Goal: Task Accomplishment & Management: Complete application form

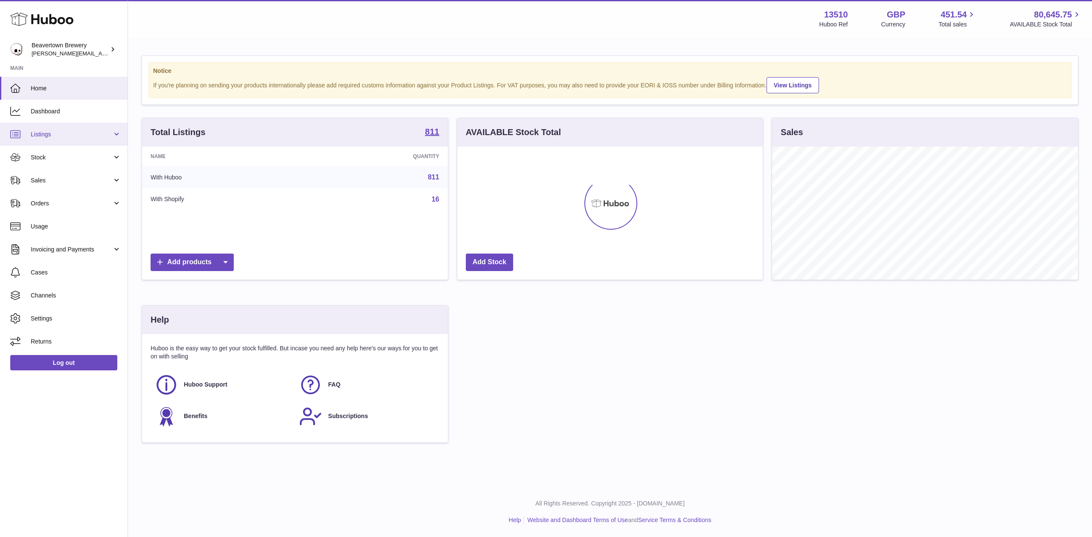
scroll to position [133, 305]
click at [72, 177] on span "Sales" at bounding box center [71, 181] width 81 height 8
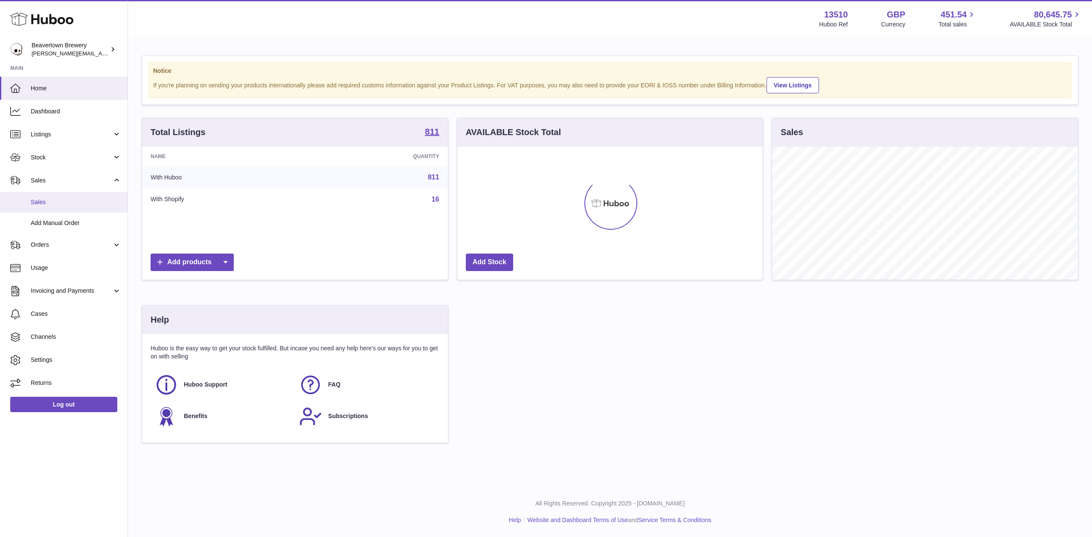
click at [74, 210] on link "Sales" at bounding box center [64, 202] width 128 height 21
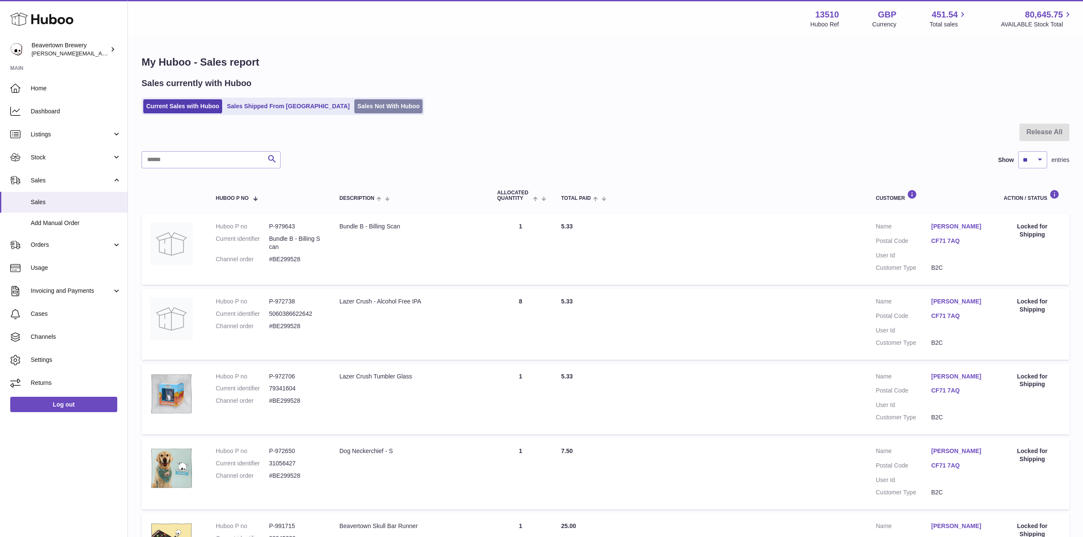
click at [354, 107] on link "Sales Not With Huboo" at bounding box center [388, 106] width 68 height 14
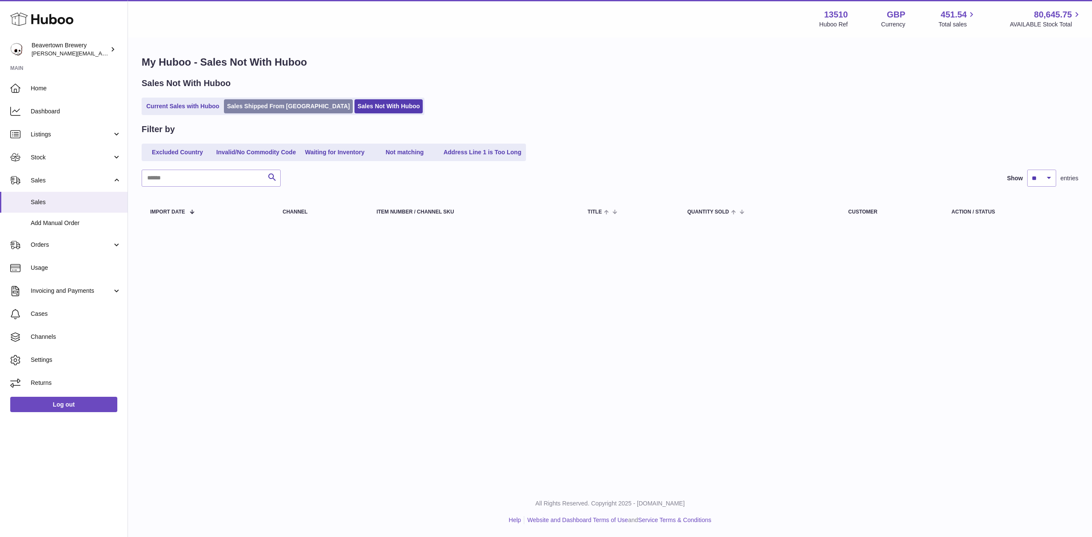
click at [285, 100] on link "Sales Shipped From [GEOGRAPHIC_DATA]" at bounding box center [288, 106] width 129 height 14
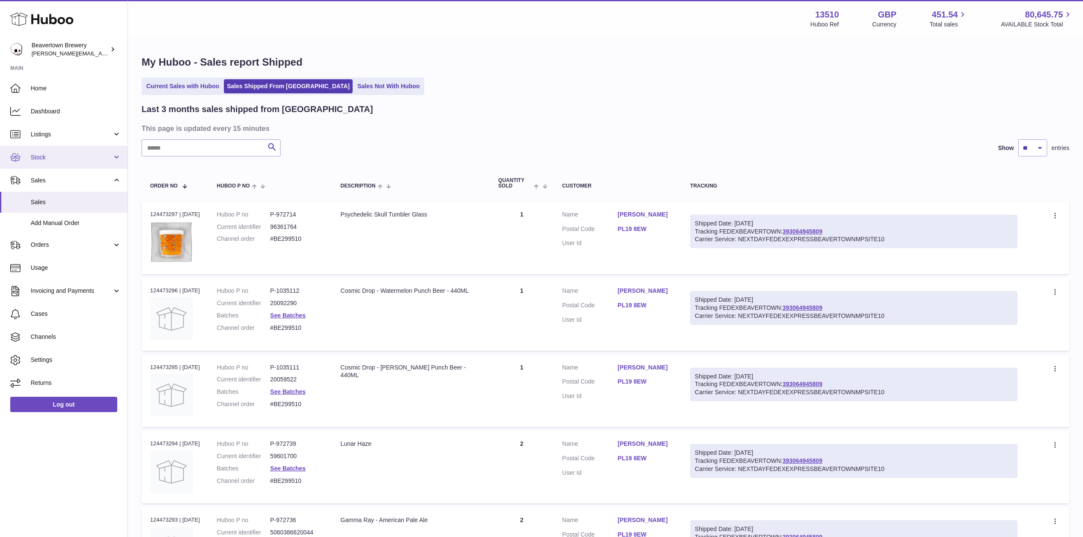
click at [51, 155] on span "Stock" at bounding box center [71, 158] width 81 height 8
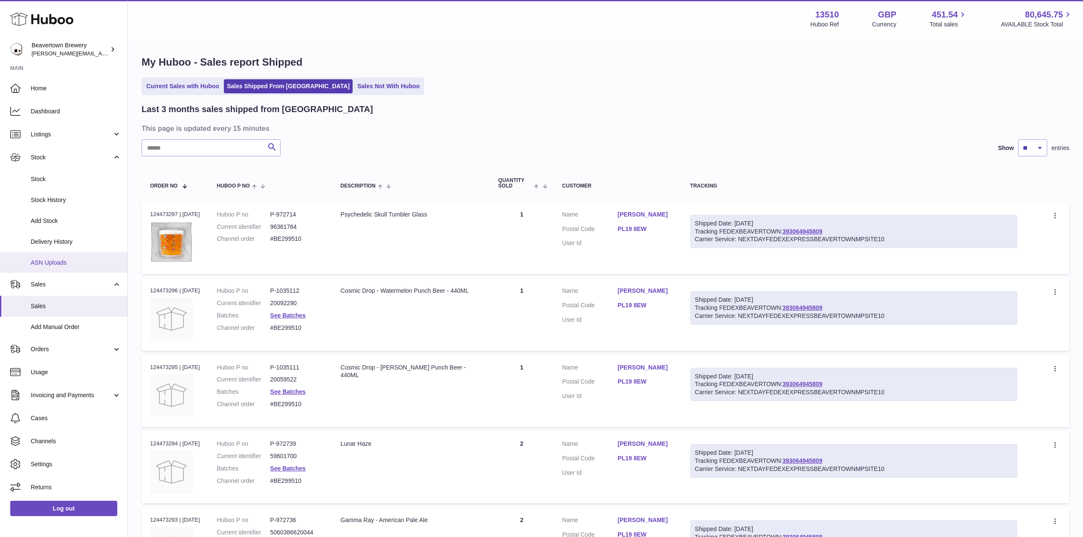
click at [54, 260] on span "ASN Uploads" at bounding box center [76, 263] width 90 height 8
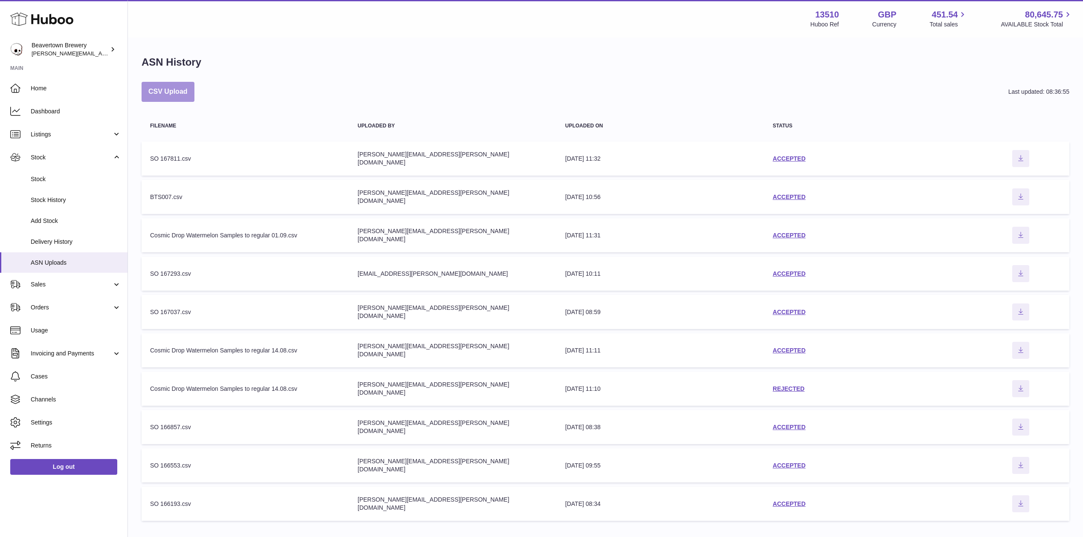
click at [177, 89] on button "CSV Upload" at bounding box center [168, 92] width 53 height 20
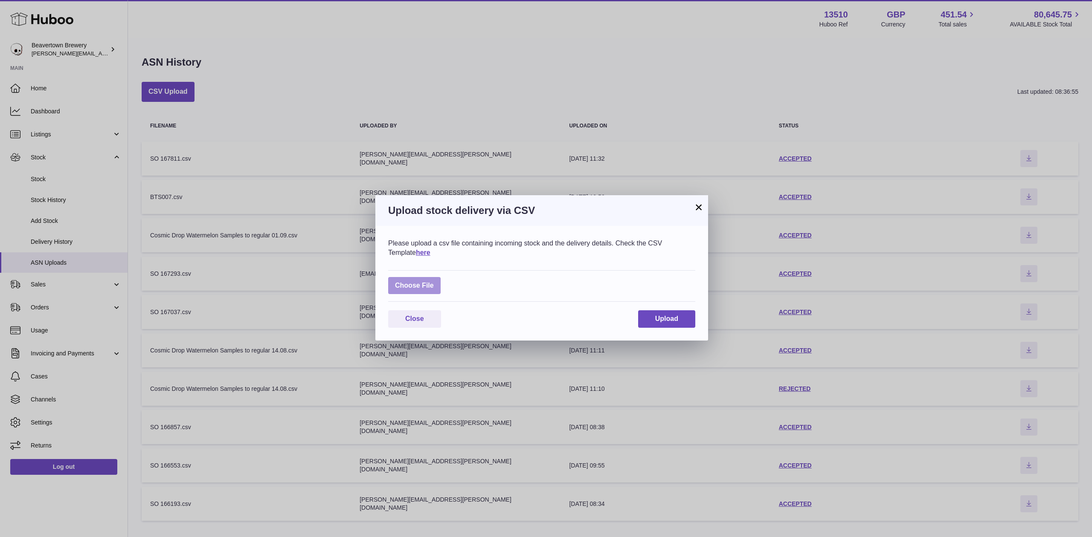
click at [422, 276] on div "Choose File" at bounding box center [541, 286] width 307 height 32
click at [421, 278] on label at bounding box center [414, 285] width 52 height 17
click at [434, 281] on input "file" at bounding box center [434, 281] width 0 height 0
type input "**********"
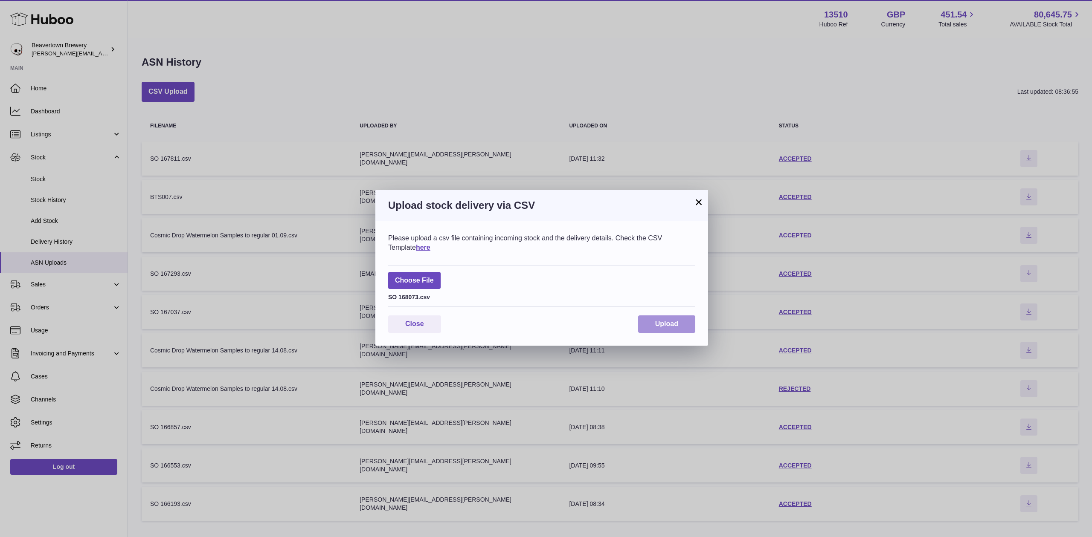
click at [645, 328] on button "Upload" at bounding box center [666, 324] width 57 height 17
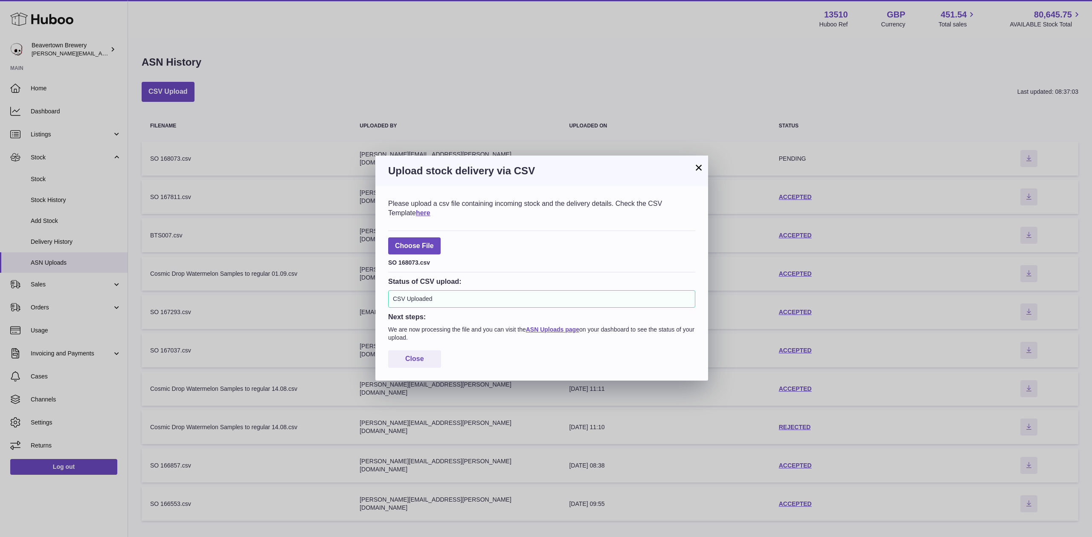
click at [695, 171] on button "×" at bounding box center [698, 167] width 10 height 10
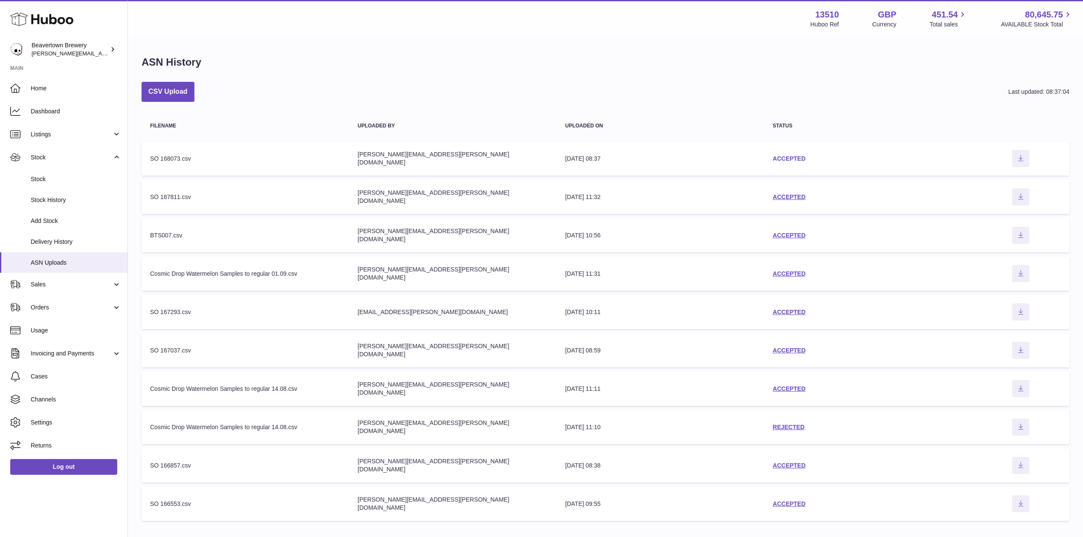
click at [775, 162] on link "ACCEPTED" at bounding box center [789, 158] width 33 height 7
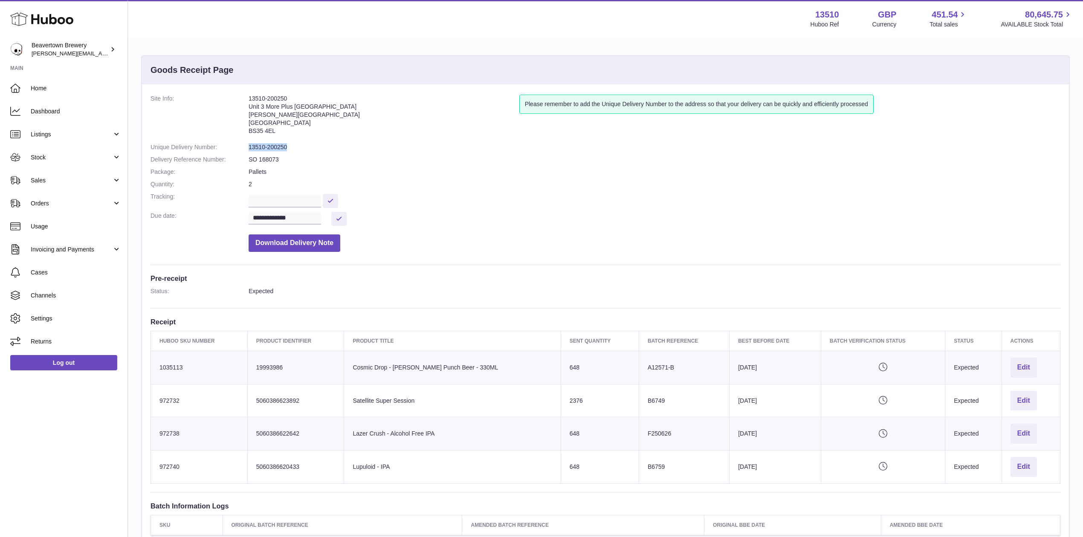
drag, startPoint x: 290, startPoint y: 148, endPoint x: 247, endPoint y: 147, distance: 42.7
click at [247, 147] on dl "**********" at bounding box center [606, 176] width 910 height 162
copy dl "13510-200250"
click at [43, 154] on span "Stock" at bounding box center [71, 158] width 81 height 8
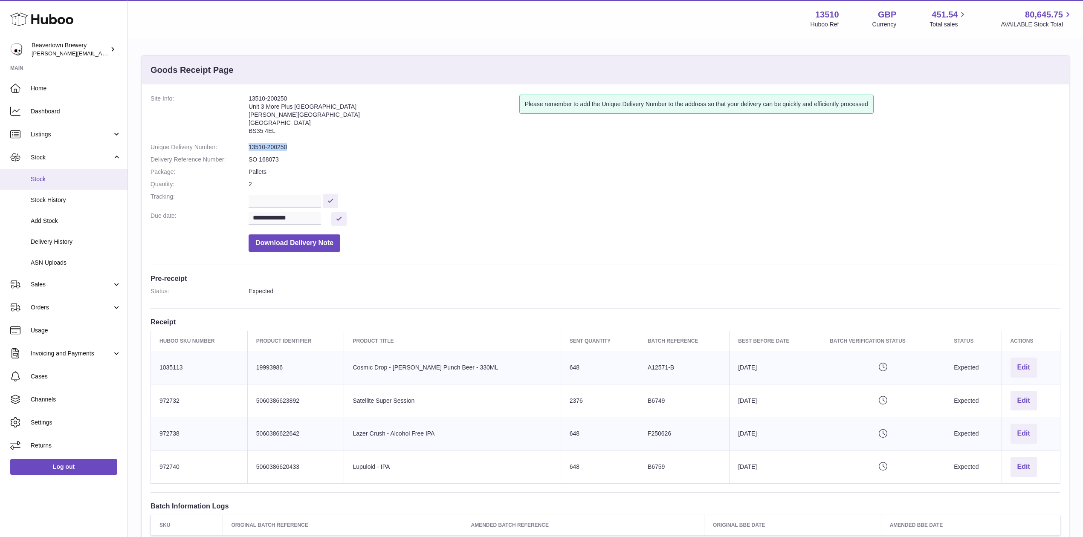
click at [56, 177] on span "Stock" at bounding box center [76, 179] width 90 height 8
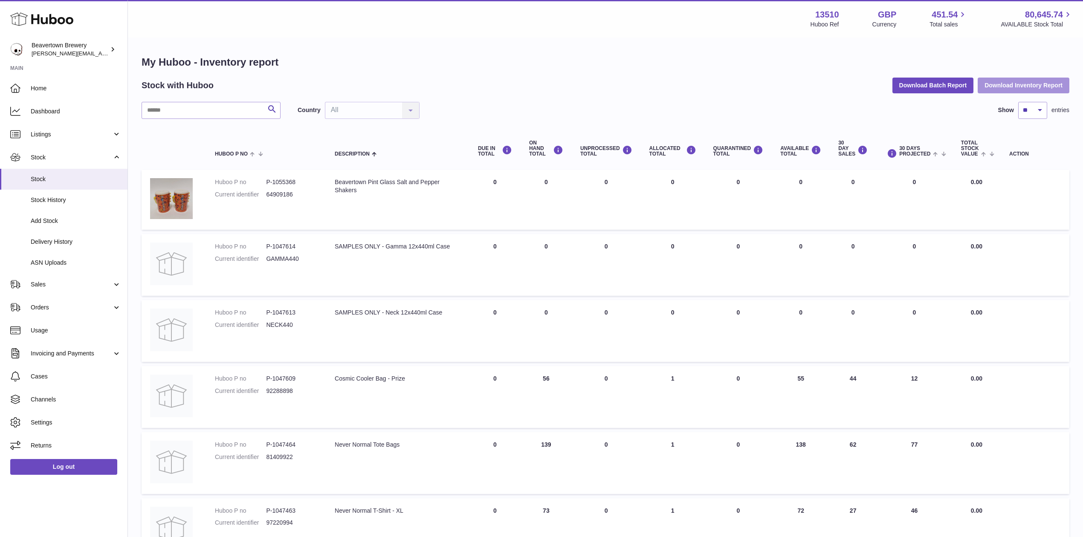
click at [1003, 89] on button "Download Inventory Report" at bounding box center [1024, 85] width 92 height 15
click at [954, 81] on button "Download Batch Report" at bounding box center [933, 85] width 81 height 15
click at [33, 265] on span "ASN Uploads" at bounding box center [76, 263] width 90 height 8
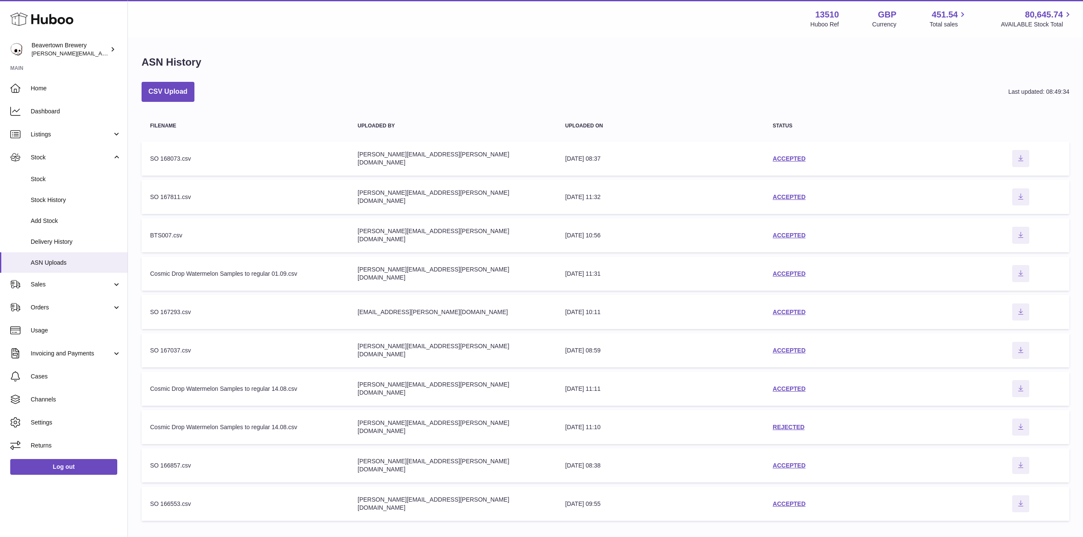
click at [811, 154] on td "status ACCEPTED" at bounding box center [868, 159] width 208 height 34
click at [801, 155] on link "ACCEPTED" at bounding box center [789, 158] width 33 height 7
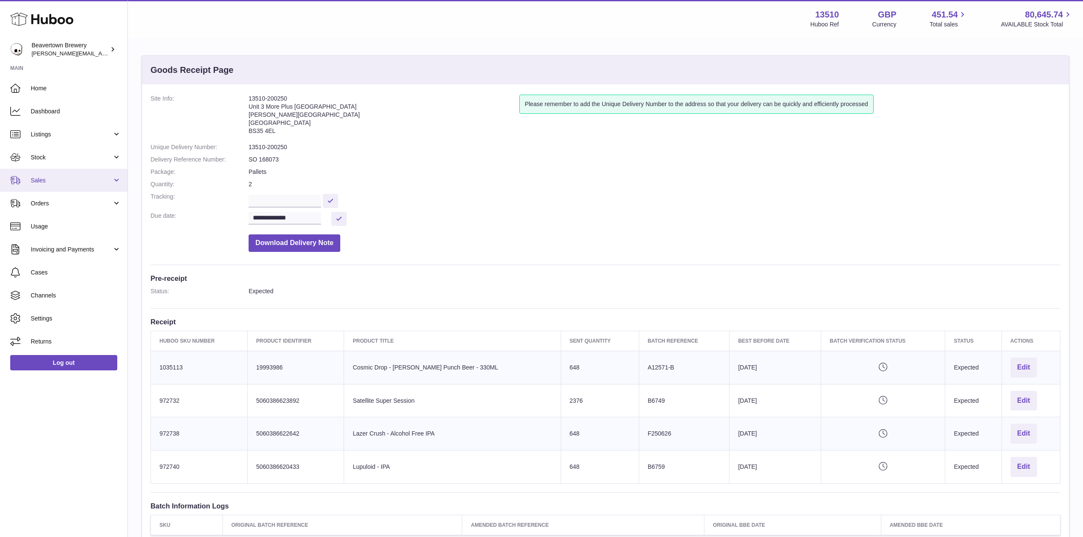
click at [70, 182] on span "Sales" at bounding box center [71, 181] width 81 height 8
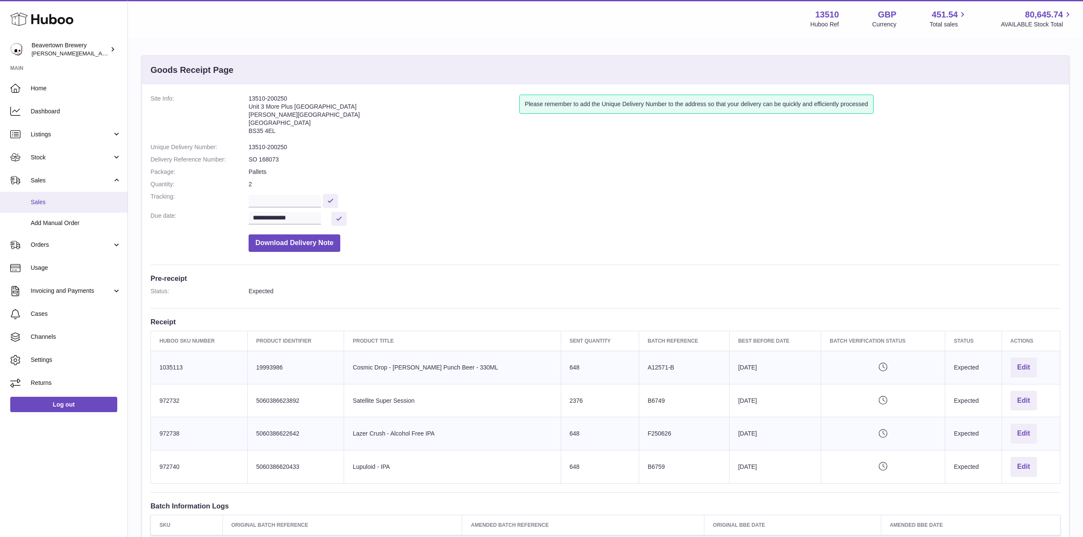
click at [79, 198] on span "Sales" at bounding box center [76, 202] width 90 height 8
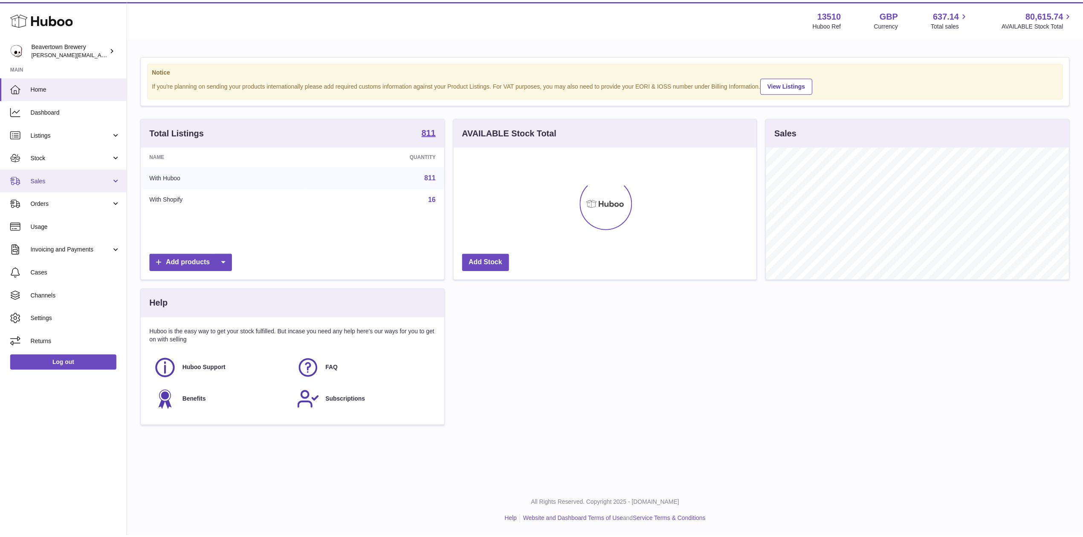
scroll to position [133, 305]
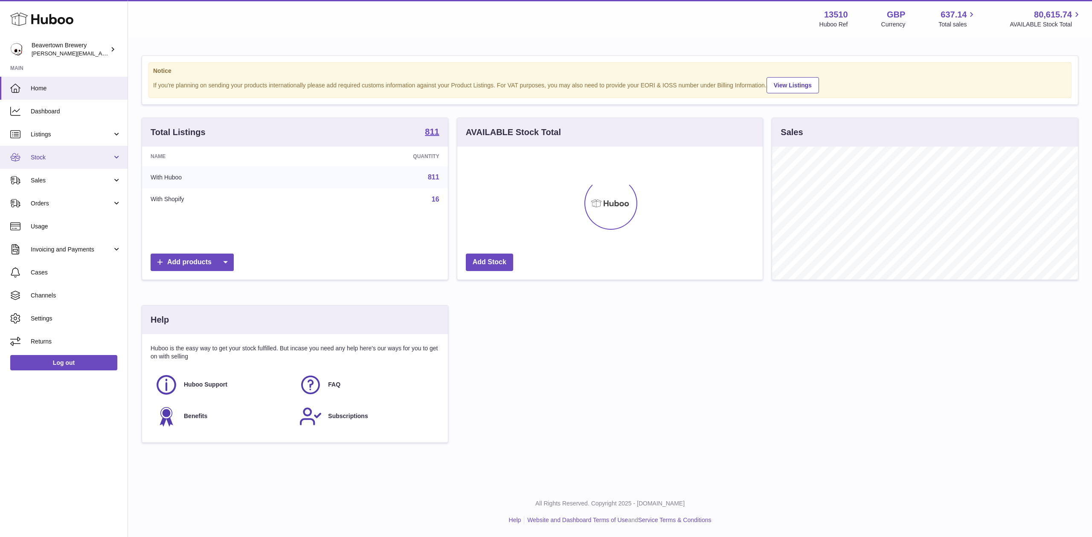
click at [45, 166] on link "Stock" at bounding box center [64, 157] width 128 height 23
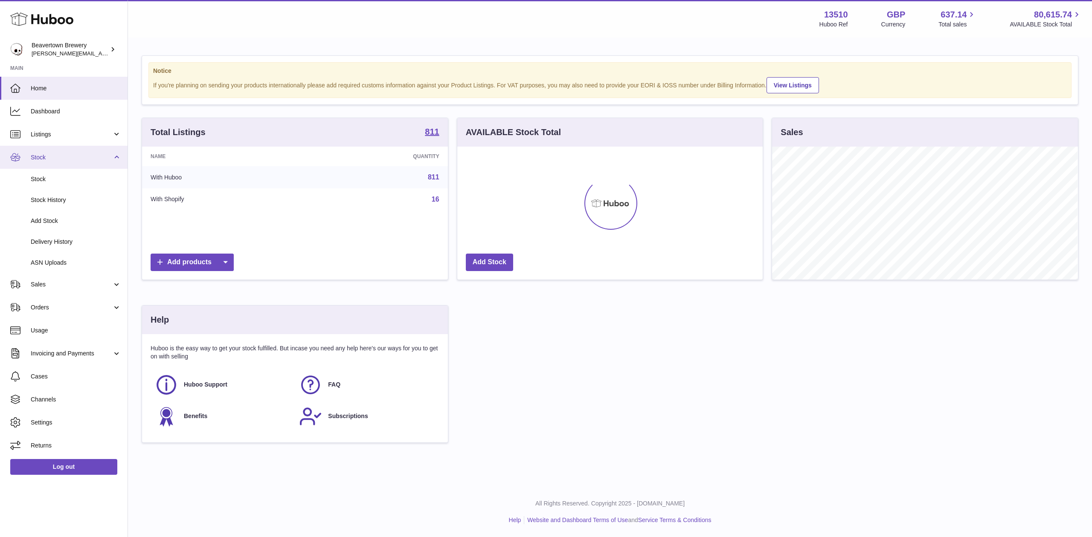
click at [38, 156] on span "Stock" at bounding box center [71, 158] width 81 height 8
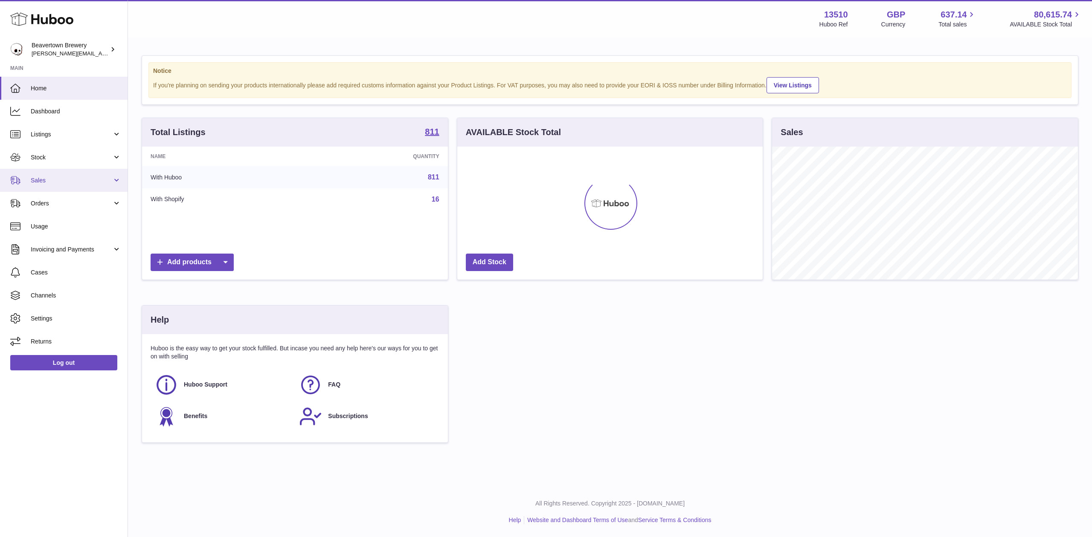
click at [42, 177] on span "Sales" at bounding box center [71, 181] width 81 height 8
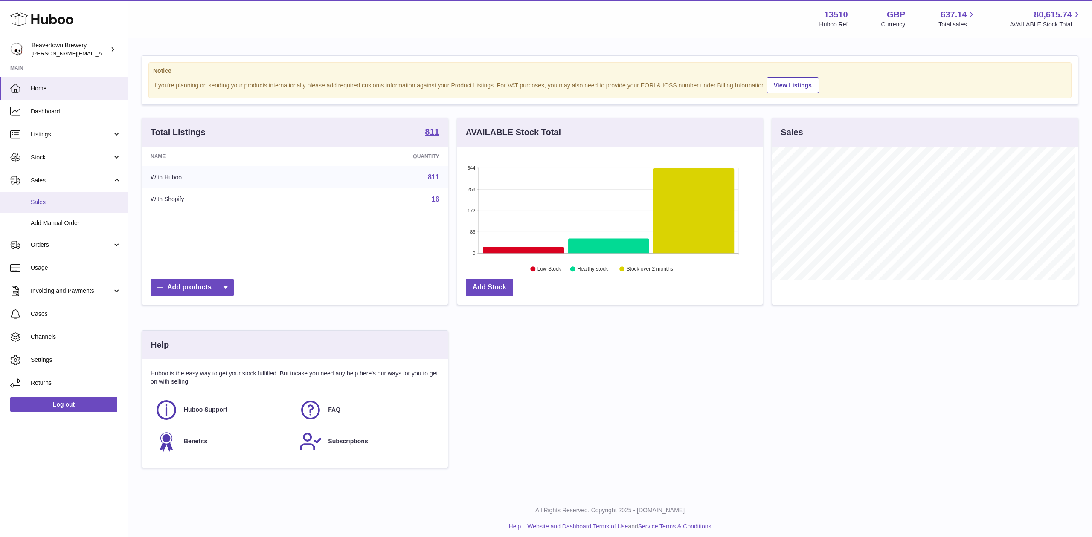
click at [49, 195] on link "Sales" at bounding box center [64, 202] width 128 height 21
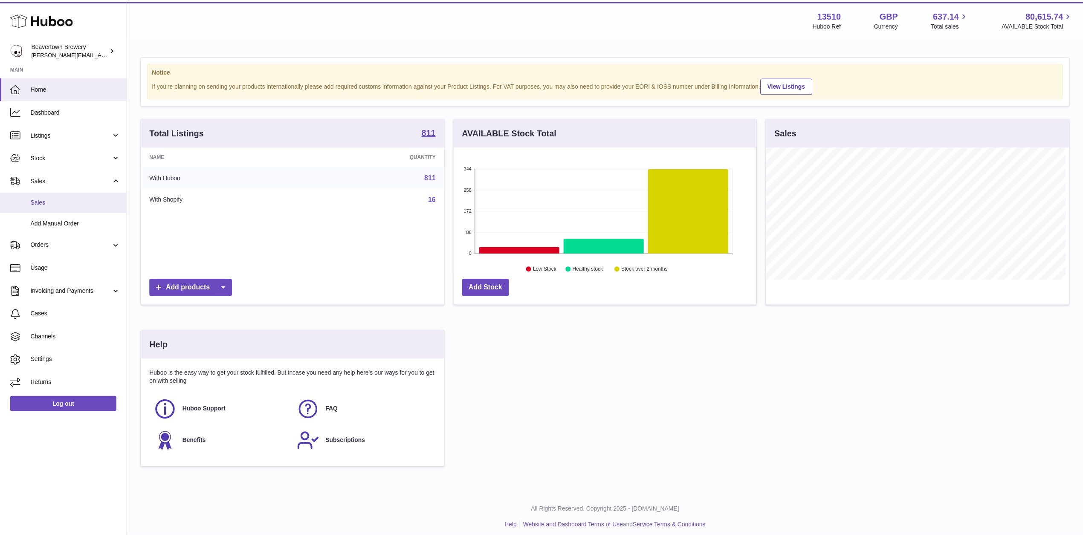
scroll to position [426309, 426139]
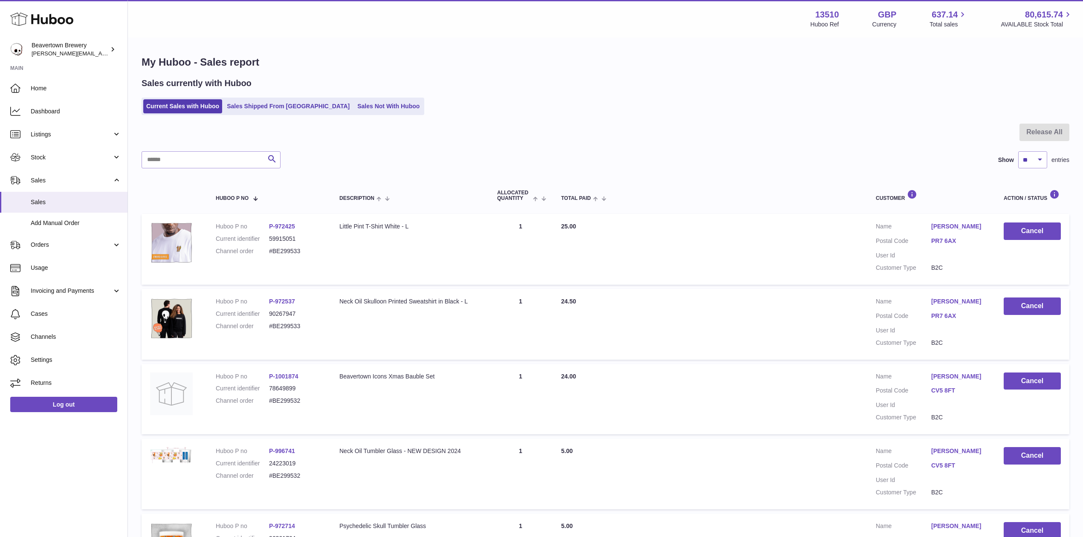
click at [251, 93] on div "Sales currently with Huboo Current Sales with Huboo Sales Shipped From [GEOGRAP…" at bounding box center [606, 97] width 928 height 38
click at [253, 103] on link "Sales Shipped From [GEOGRAPHIC_DATA]" at bounding box center [288, 106] width 129 height 14
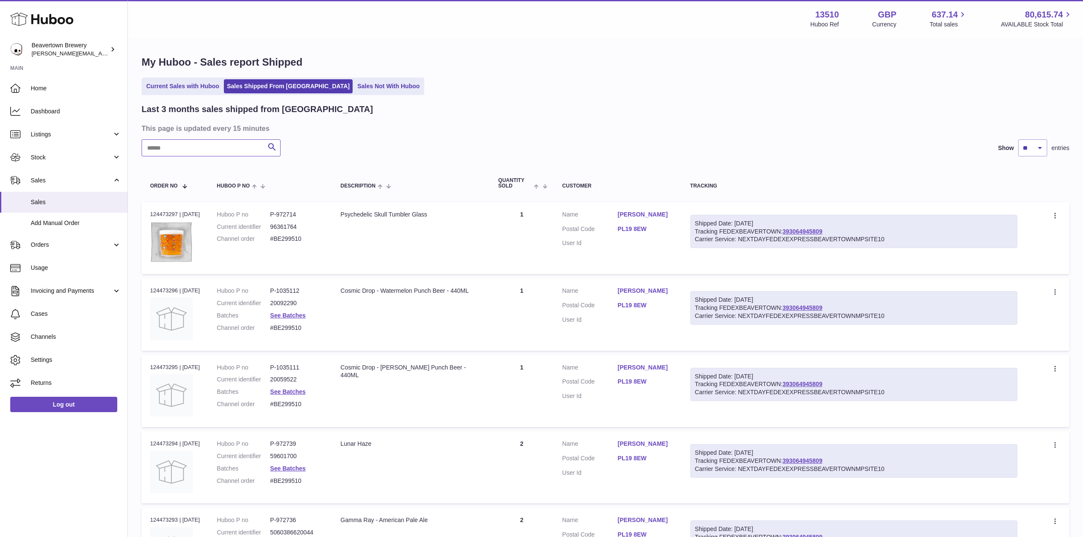
click at [232, 150] on input "text" at bounding box center [211, 147] width 139 height 17
paste input "*****"
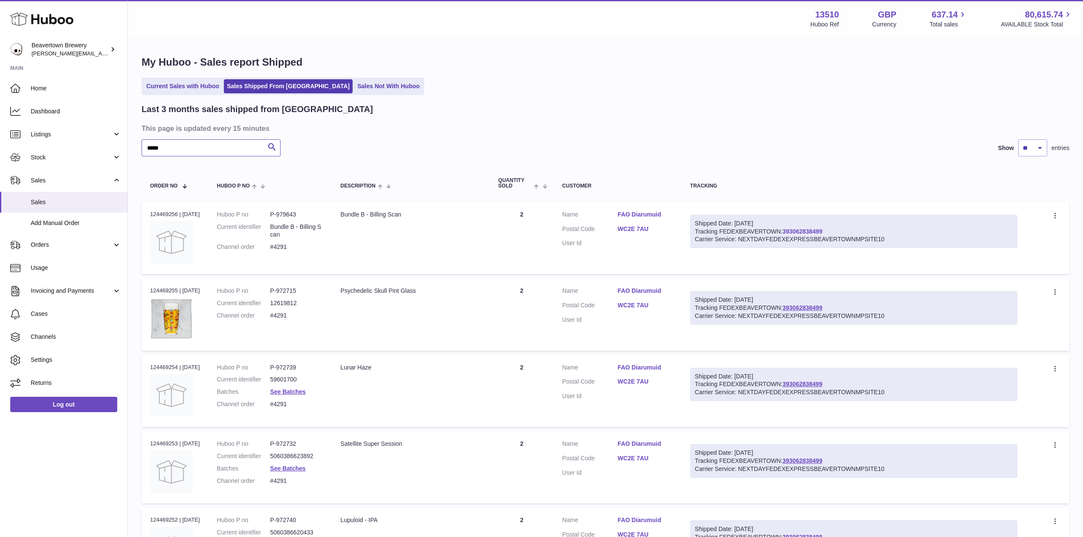
type input "*****"
click at [56, 130] on span "Listings" at bounding box center [71, 134] width 81 height 8
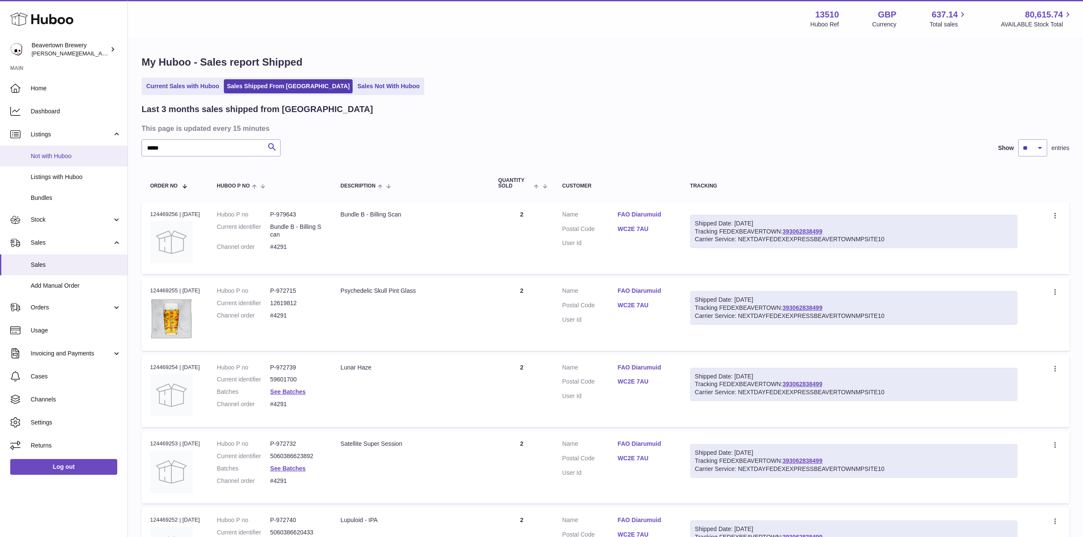
click at [68, 155] on span "Not with Huboo" at bounding box center [76, 156] width 90 height 8
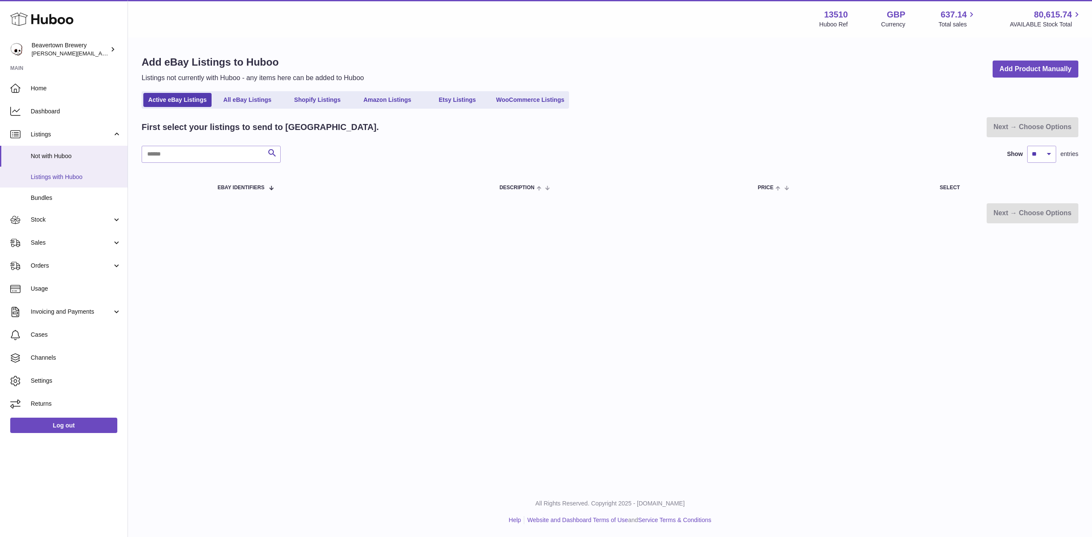
click at [57, 177] on span "Listings with Huboo" at bounding box center [76, 177] width 90 height 8
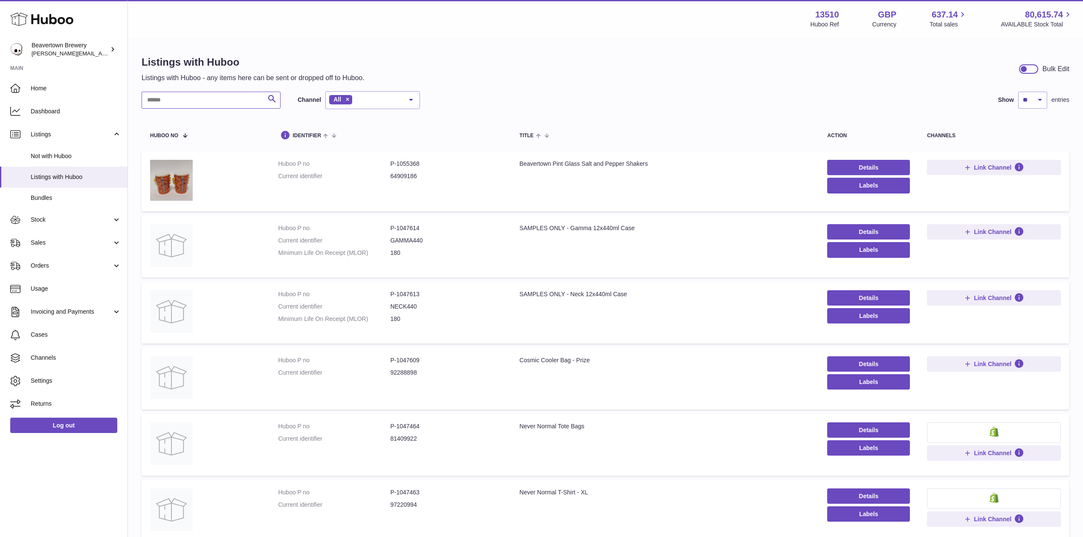
click at [164, 96] on input "text" at bounding box center [211, 100] width 139 height 17
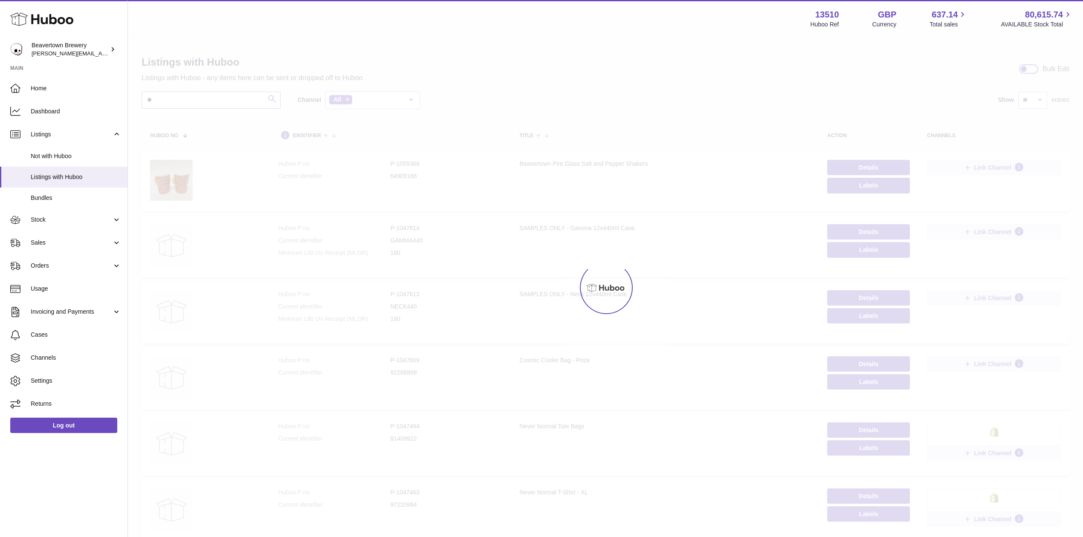
type input "*"
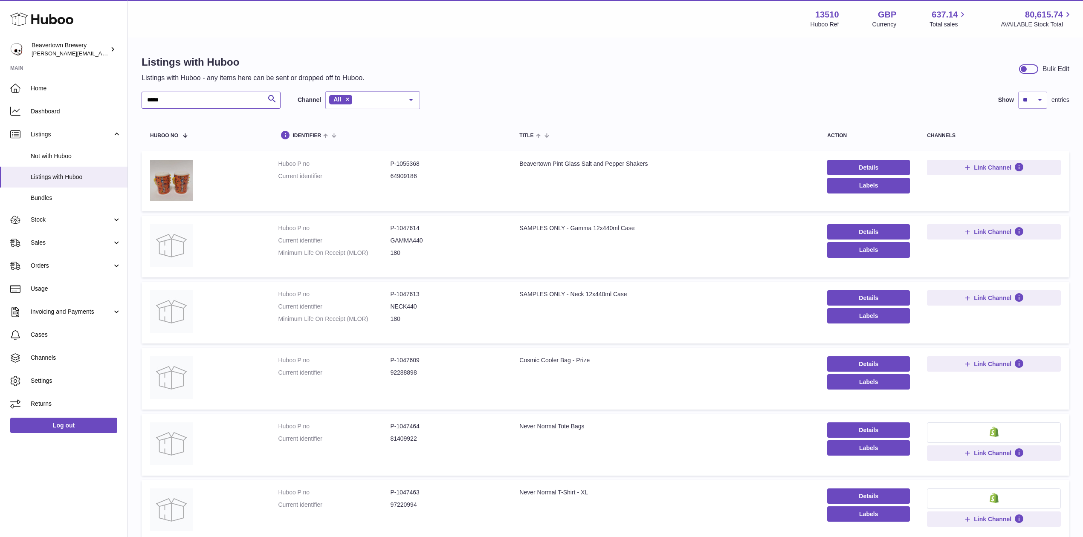
type input "*****"
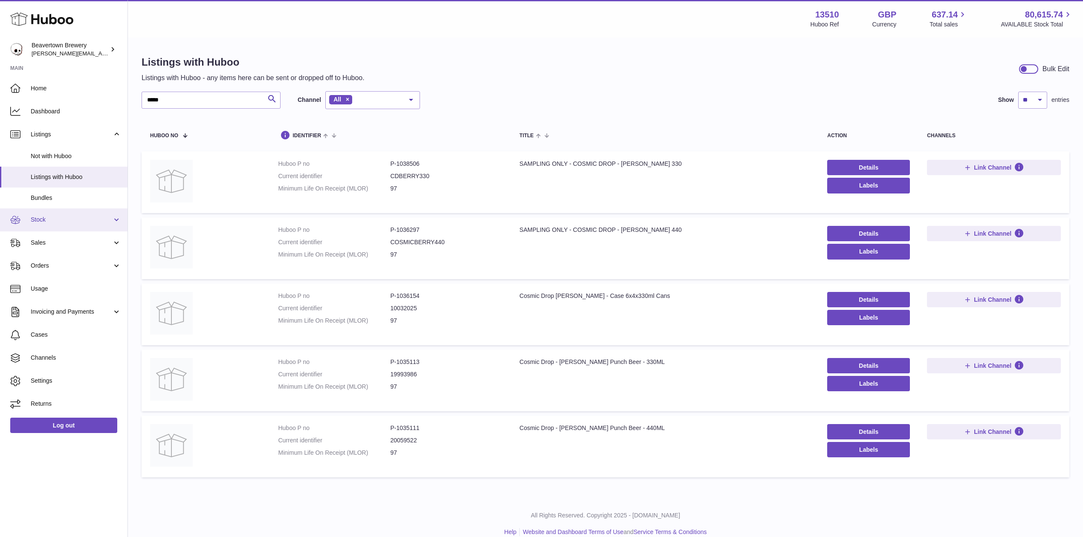
click at [57, 219] on span "Stock" at bounding box center [71, 220] width 81 height 8
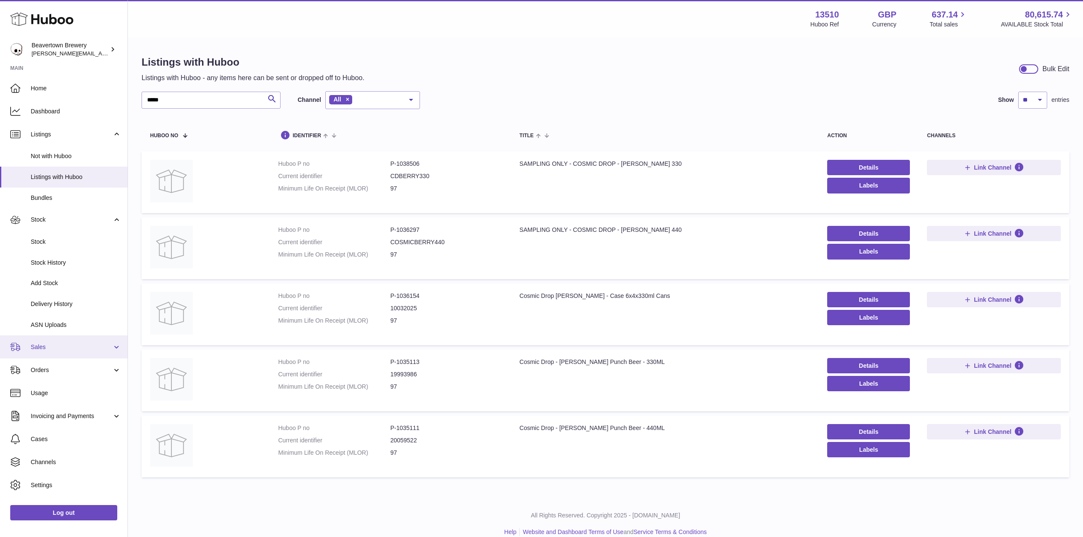
click at [64, 348] on span "Sales" at bounding box center [71, 347] width 81 height 8
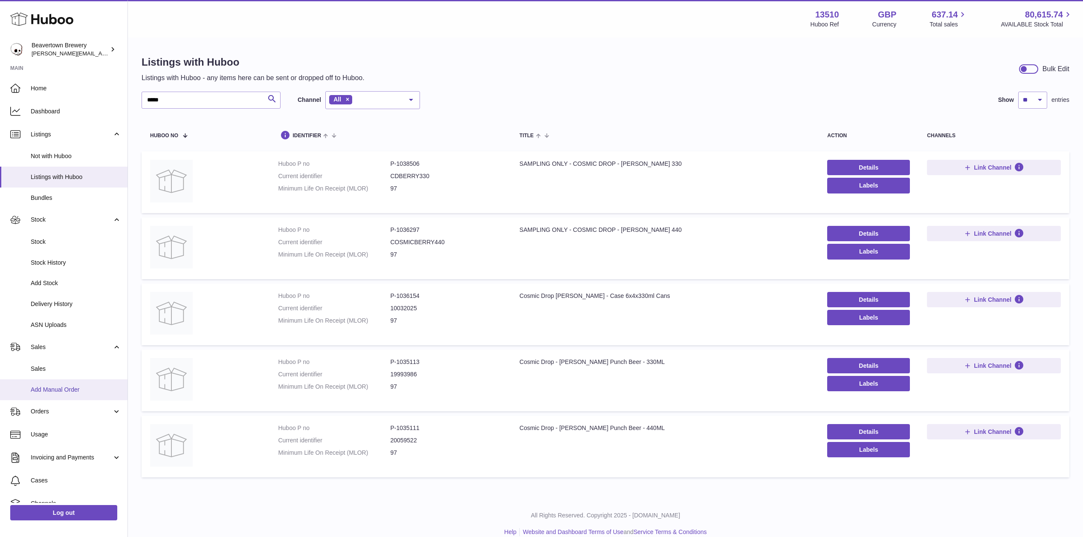
click at [65, 390] on span "Add Manual Order" at bounding box center [76, 390] width 90 height 8
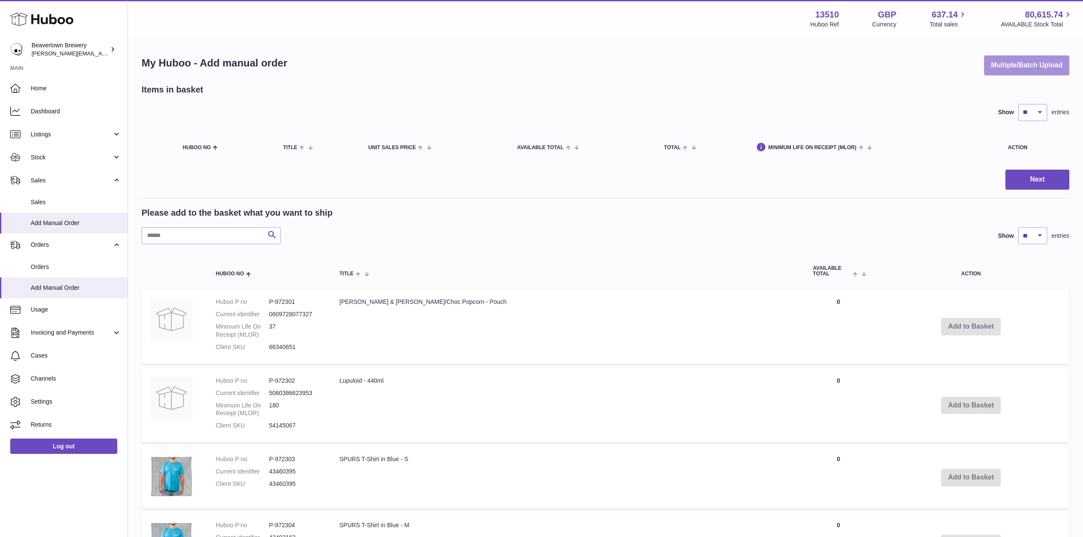
click at [1017, 62] on button "Multiple/Batch Upload" at bounding box center [1026, 65] width 85 height 20
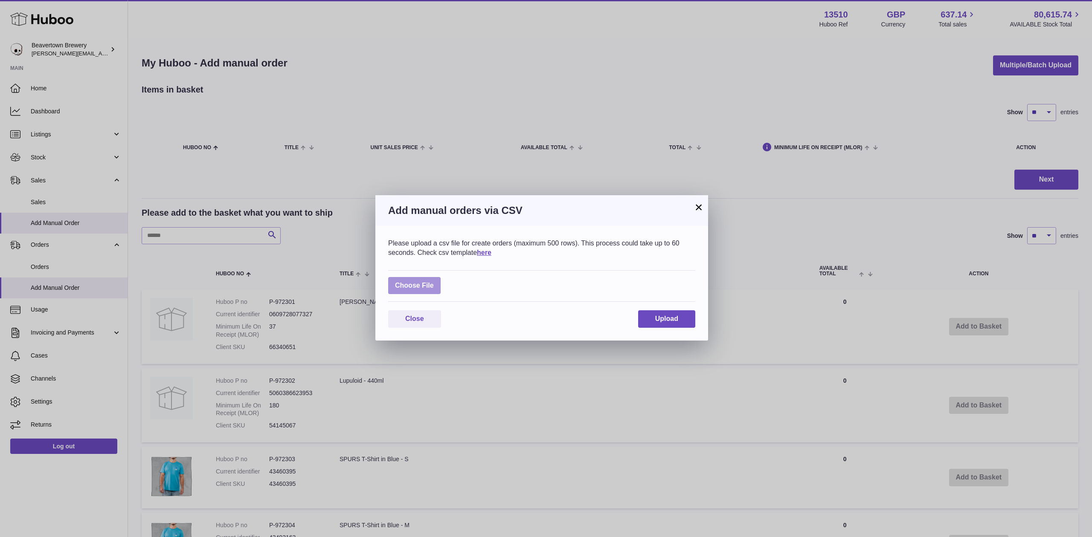
click at [423, 281] on label at bounding box center [414, 285] width 52 height 17
click at [434, 281] on input "file" at bounding box center [434, 281] width 0 height 0
type input "**********"
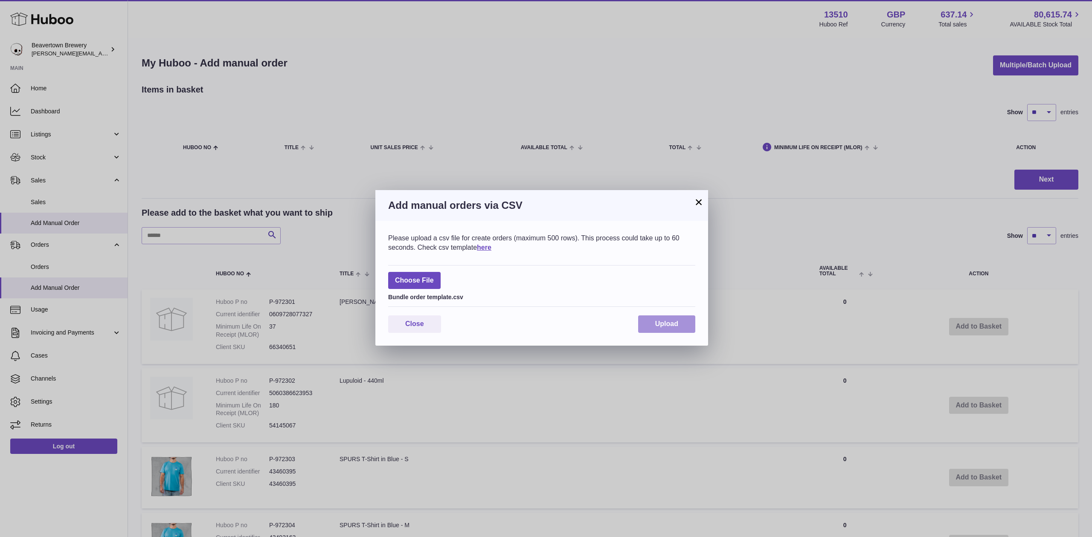
click at [654, 319] on button "Upload" at bounding box center [666, 324] width 57 height 17
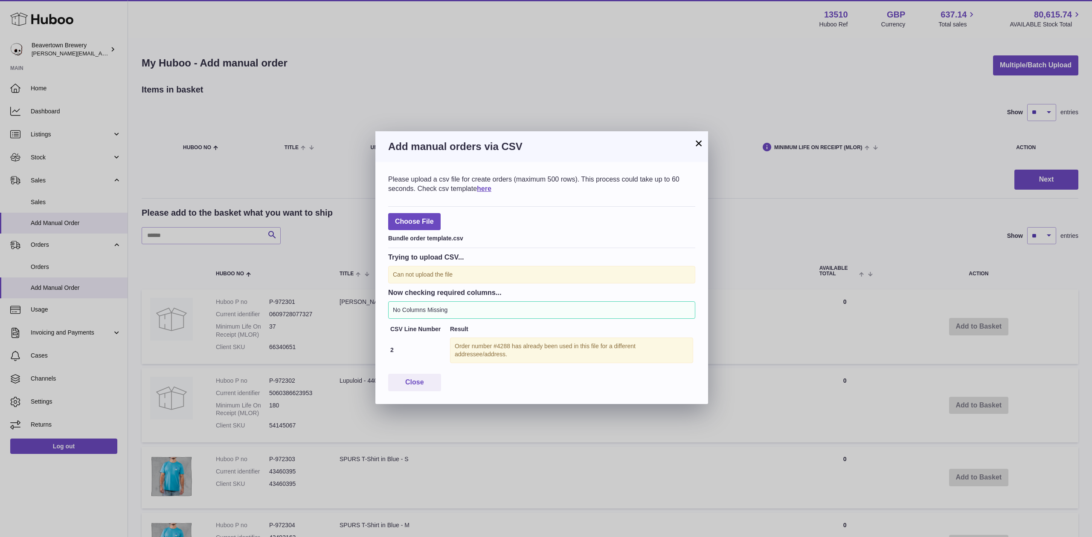
click at [698, 127] on div "× Add manual orders via CSV Please upload a csv file for create orders (maximum…" at bounding box center [546, 268] width 1092 height 537
click at [699, 143] on button "×" at bounding box center [698, 143] width 10 height 10
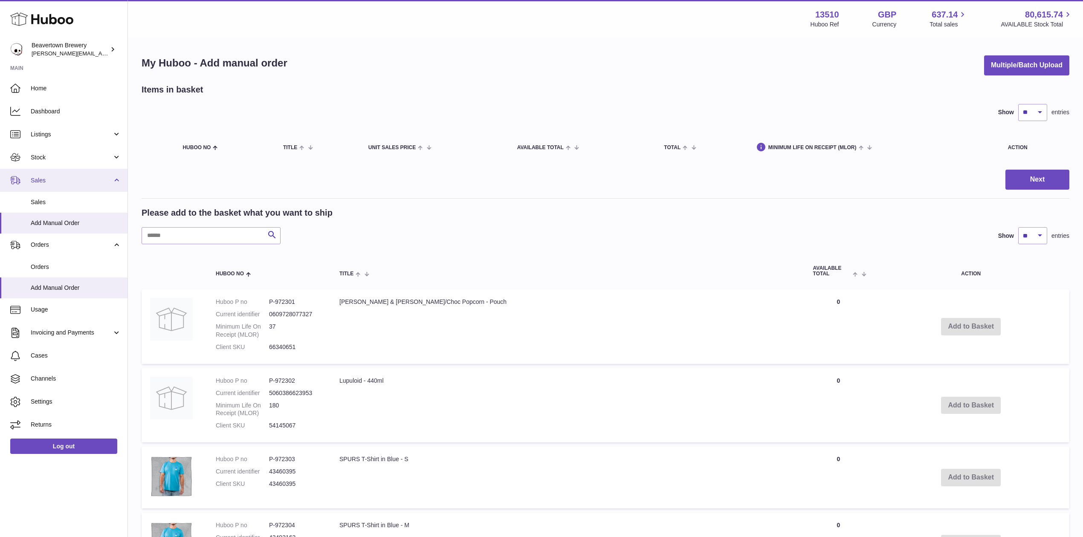
click at [49, 183] on span "Sales" at bounding box center [71, 181] width 81 height 8
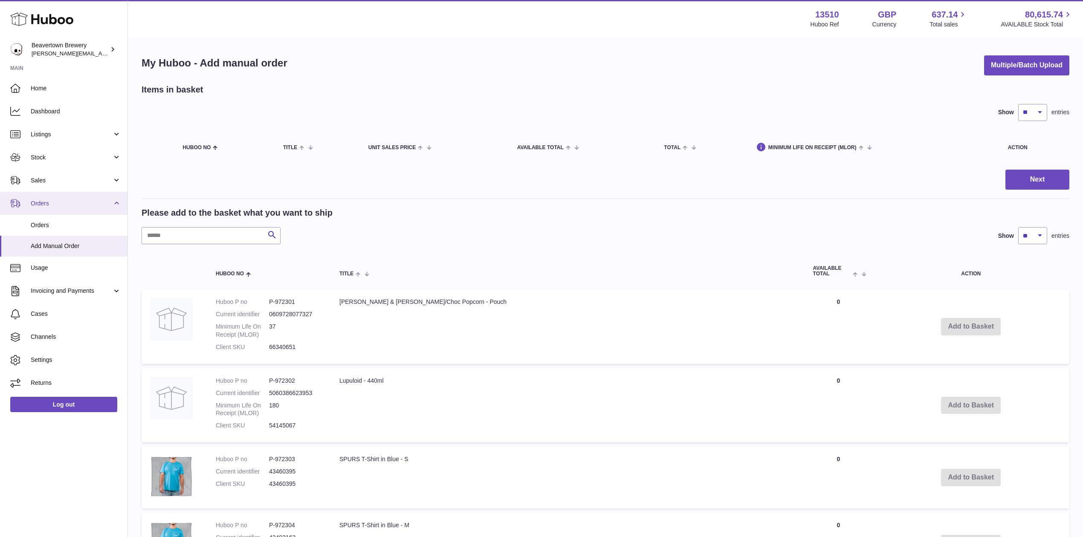
click at [50, 197] on link "Orders" at bounding box center [64, 203] width 128 height 23
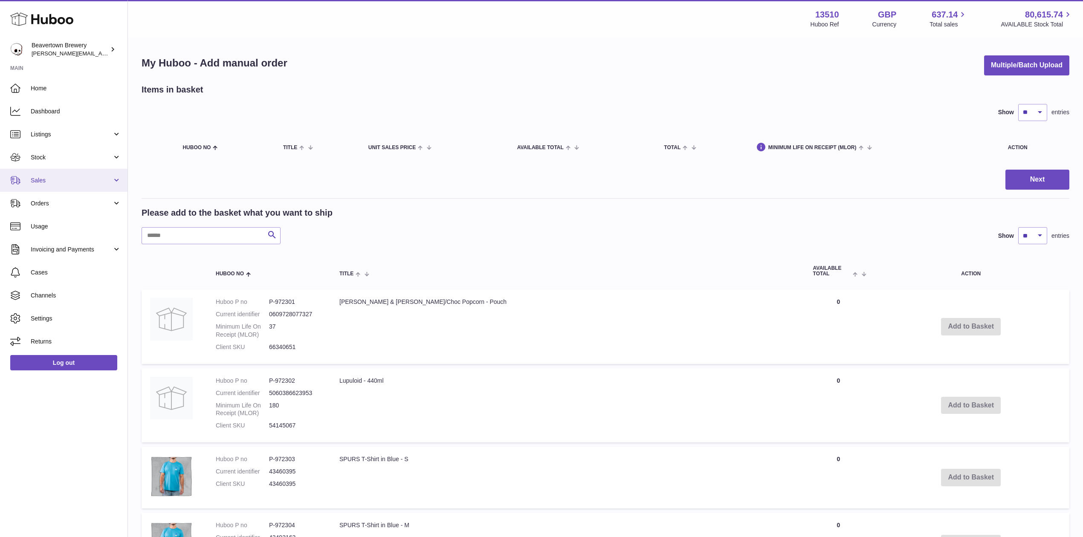
click at [40, 181] on span "Sales" at bounding box center [71, 181] width 81 height 8
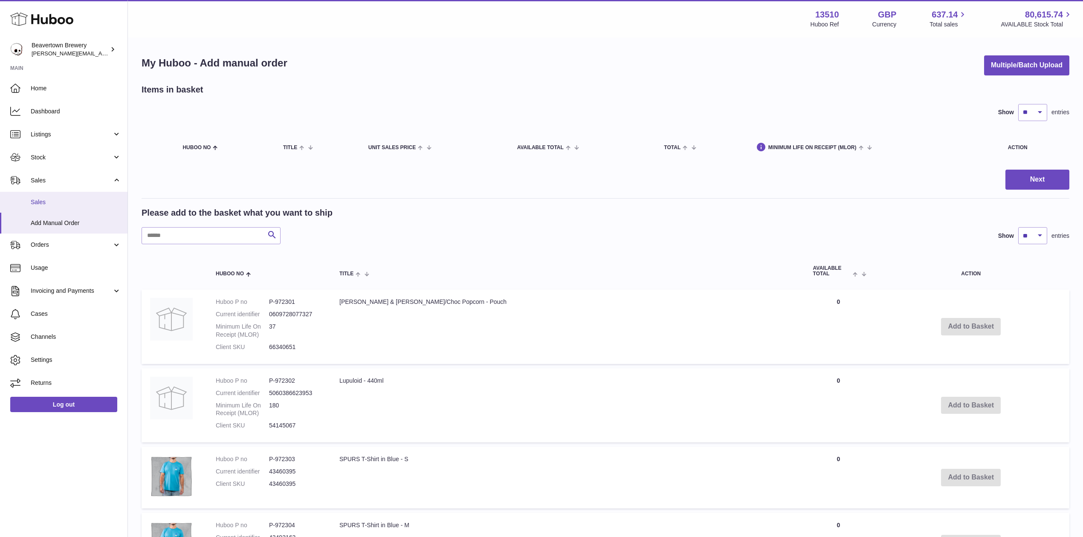
click at [48, 200] on span "Sales" at bounding box center [76, 202] width 90 height 8
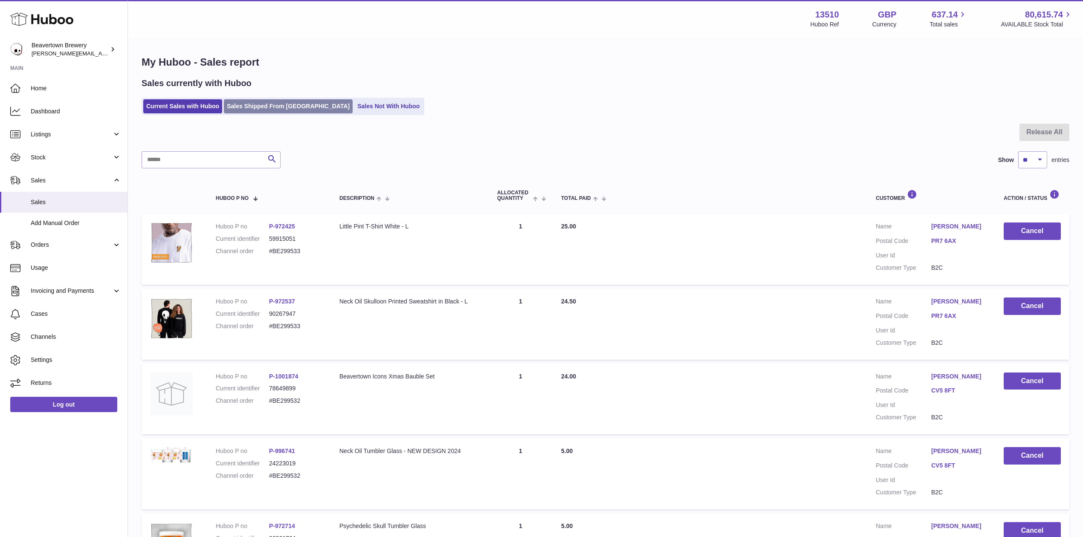
click at [293, 110] on link "Sales Shipped From [GEOGRAPHIC_DATA]" at bounding box center [288, 106] width 129 height 14
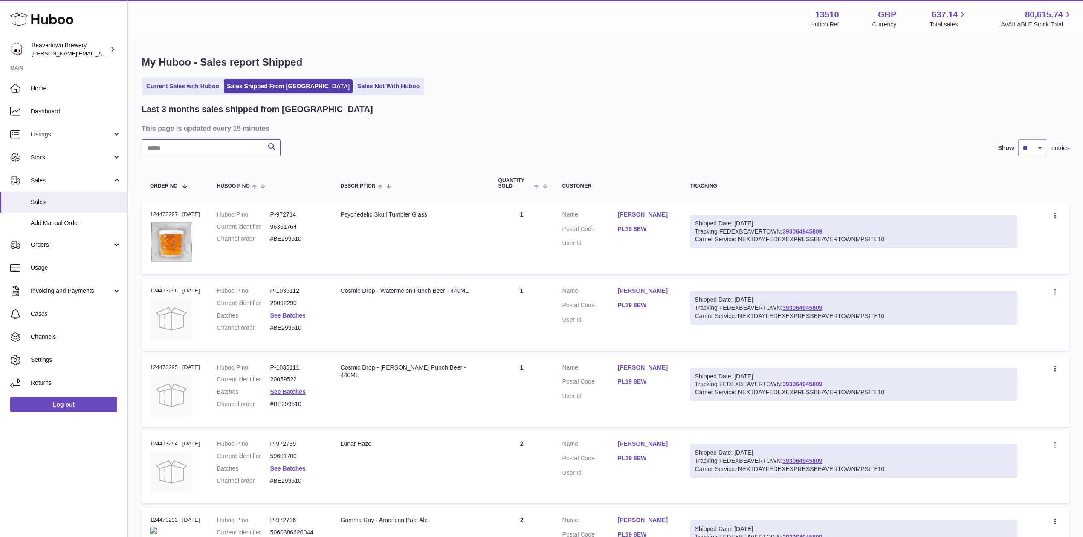
click at [238, 140] on input "text" at bounding box center [211, 147] width 139 height 17
paste input "*****"
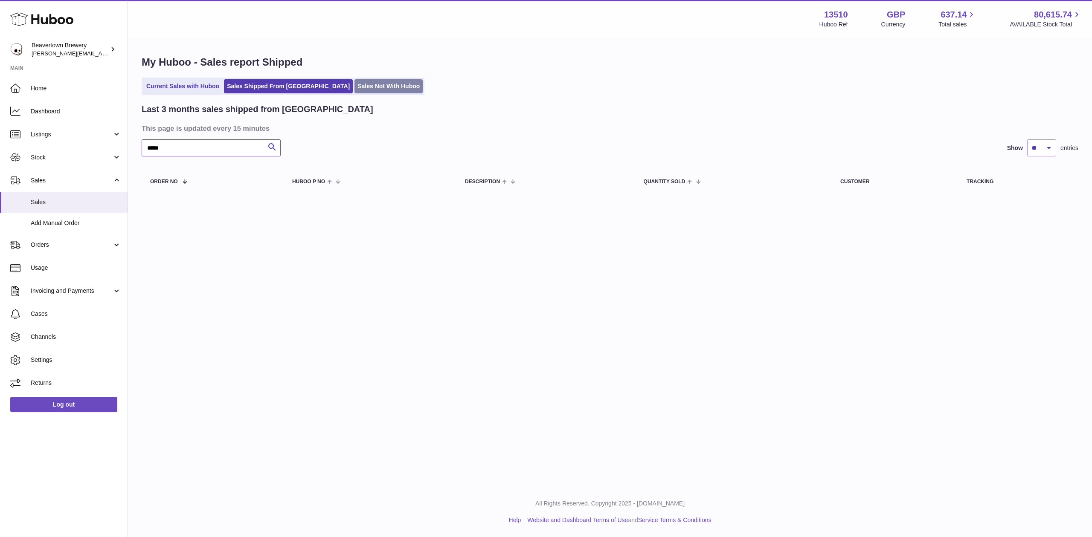
type input "*****"
click at [313, 93] on ul "Current Sales with Huboo Sales Shipped From Huboo Sales Not With Huboo" at bounding box center [283, 86] width 283 height 17
click at [354, 91] on link "Sales Not With Huboo" at bounding box center [388, 86] width 68 height 14
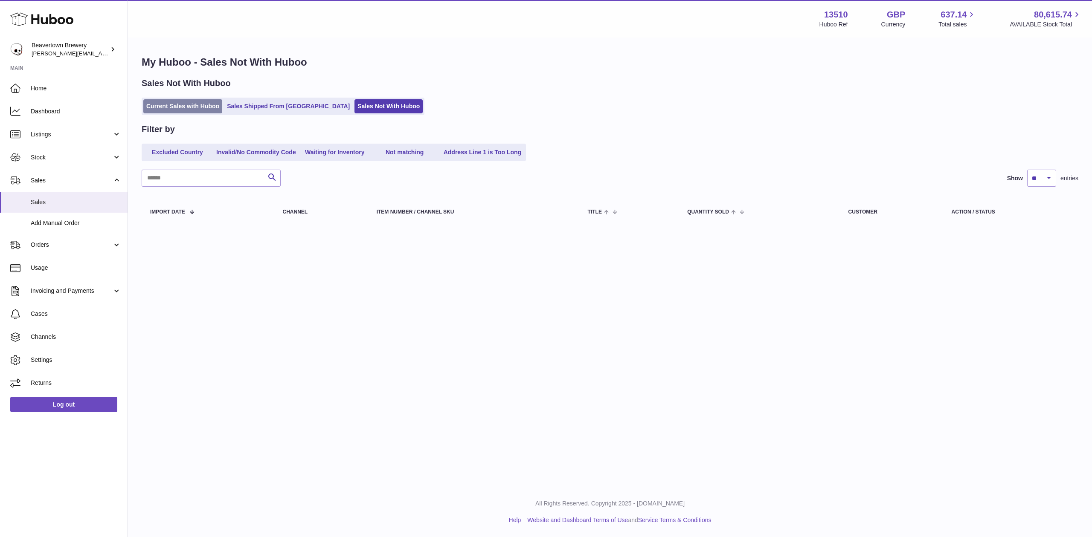
drag, startPoint x: 183, startPoint y: 99, endPoint x: 181, endPoint y: 104, distance: 5.7
click at [181, 104] on div "Sales Not With Huboo Current Sales with Huboo Sales Shipped From Huboo Sales No…" at bounding box center [610, 97] width 936 height 38
click at [181, 104] on link "Current Sales with Huboo" at bounding box center [182, 106] width 79 height 14
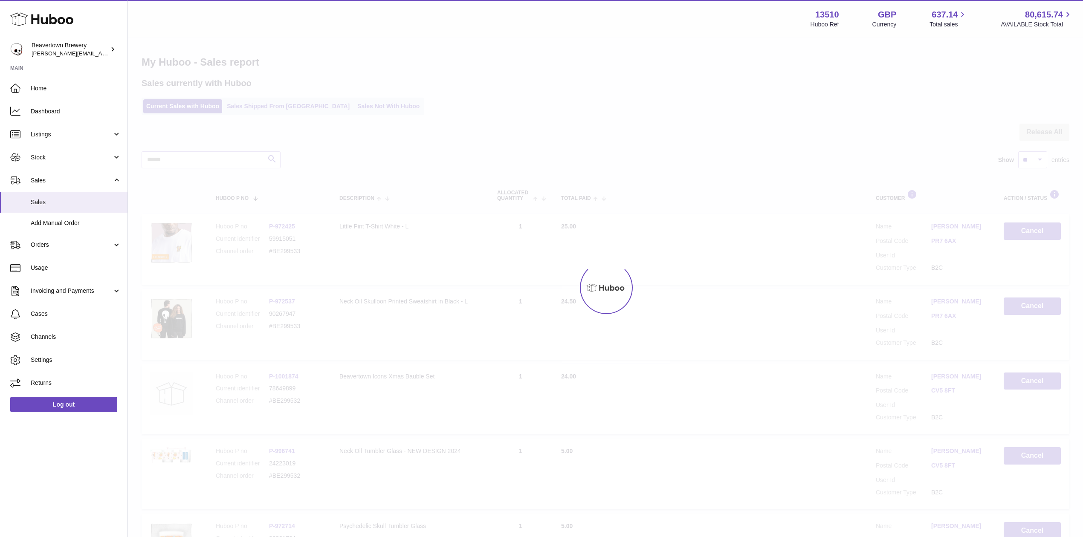
click at [199, 147] on div at bounding box center [606, 138] width 928 height 28
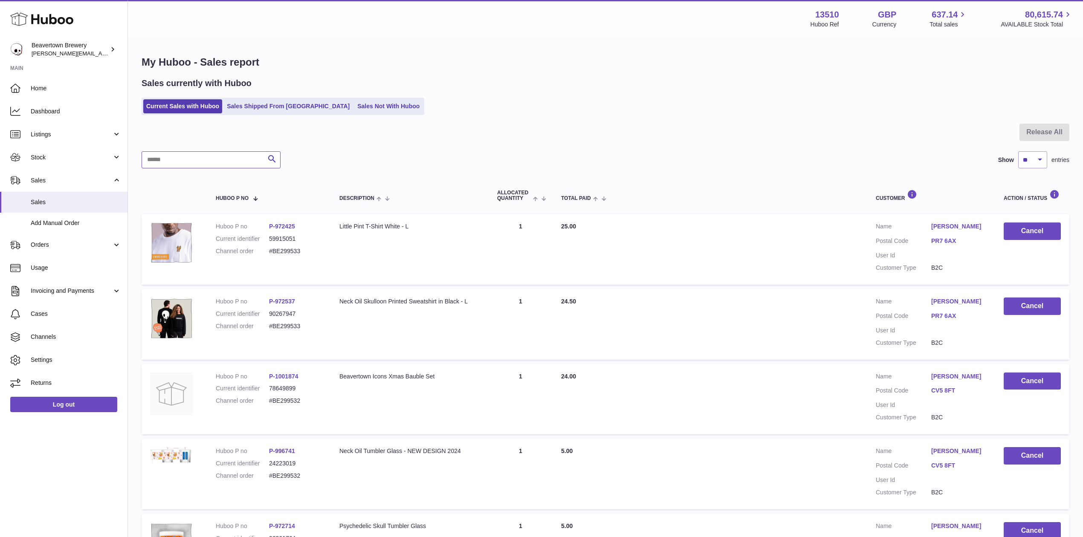
click at [201, 153] on input "text" at bounding box center [211, 159] width 139 height 17
paste input "*****"
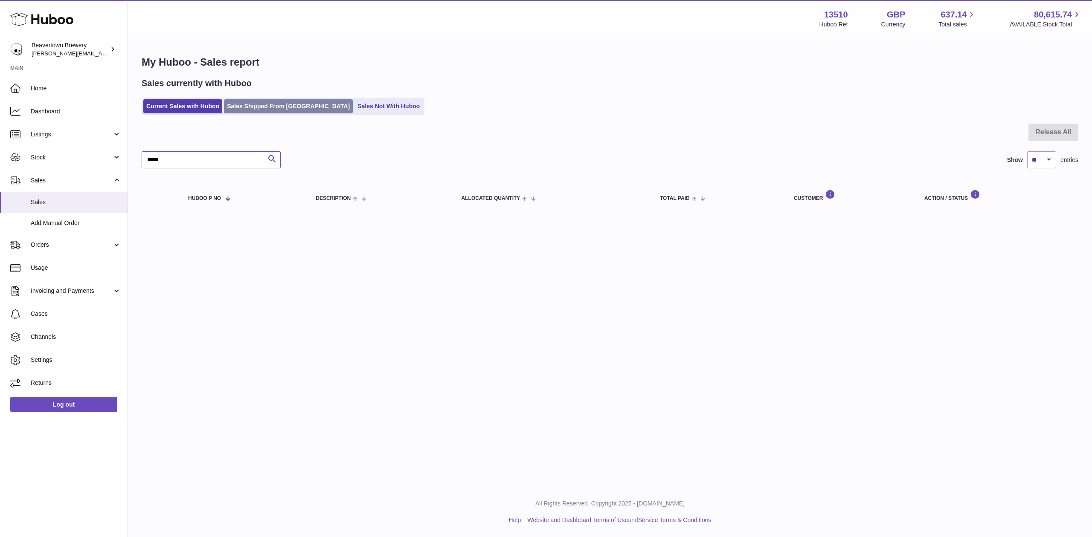
type input "*****"
click at [246, 109] on link "Sales Shipped From [GEOGRAPHIC_DATA]" at bounding box center [288, 106] width 129 height 14
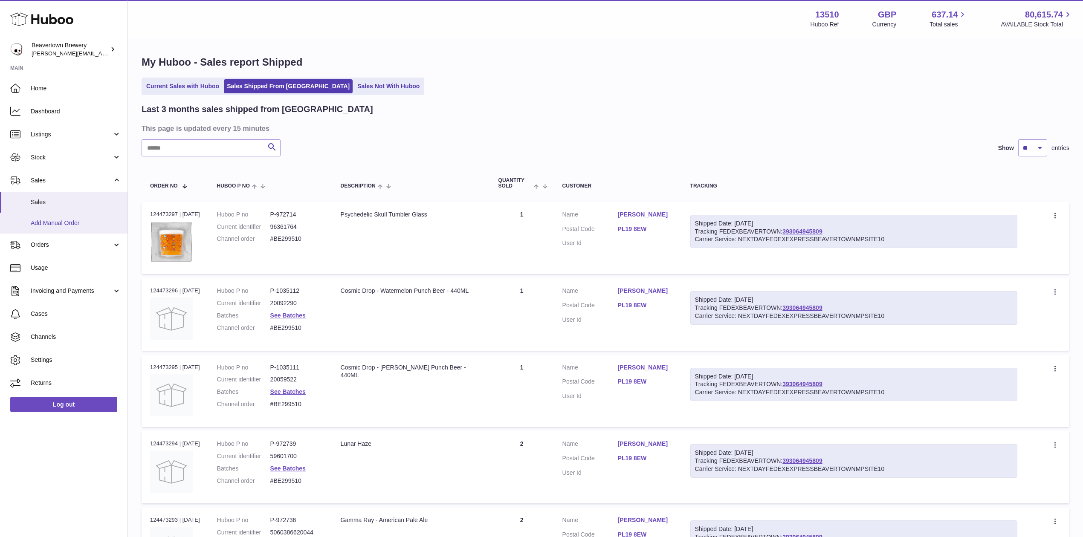
click at [57, 221] on span "Add Manual Order" at bounding box center [76, 223] width 90 height 8
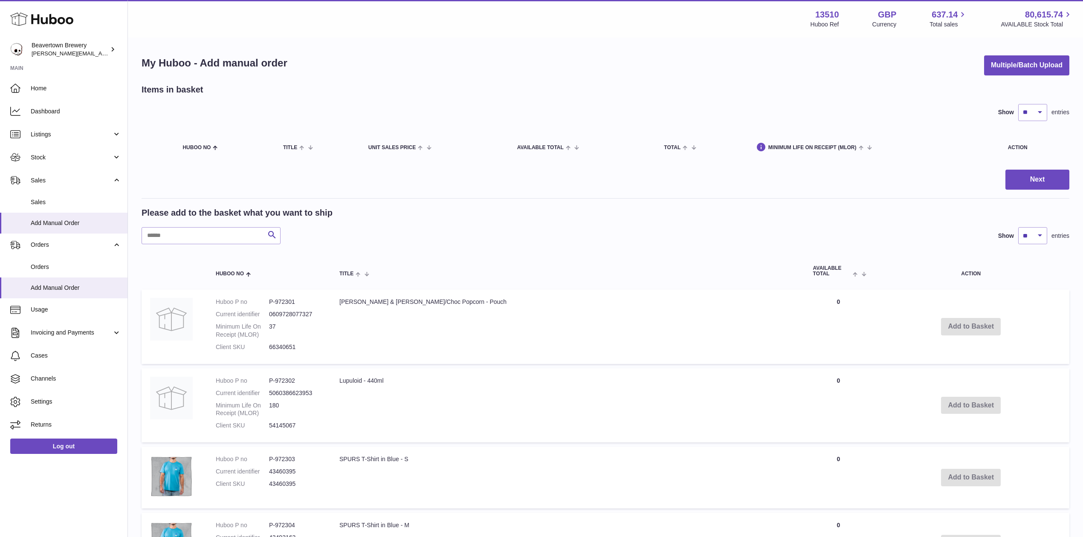
click at [975, 69] on div "My Huboo - Add manual order Multiple/Batch Upload" at bounding box center [606, 65] width 928 height 20
click at [976, 68] on div "My Huboo - Add manual order Multiple/Batch Upload" at bounding box center [606, 65] width 928 height 20
click at [984, 68] on button "Multiple/Batch Upload" at bounding box center [1026, 65] width 85 height 20
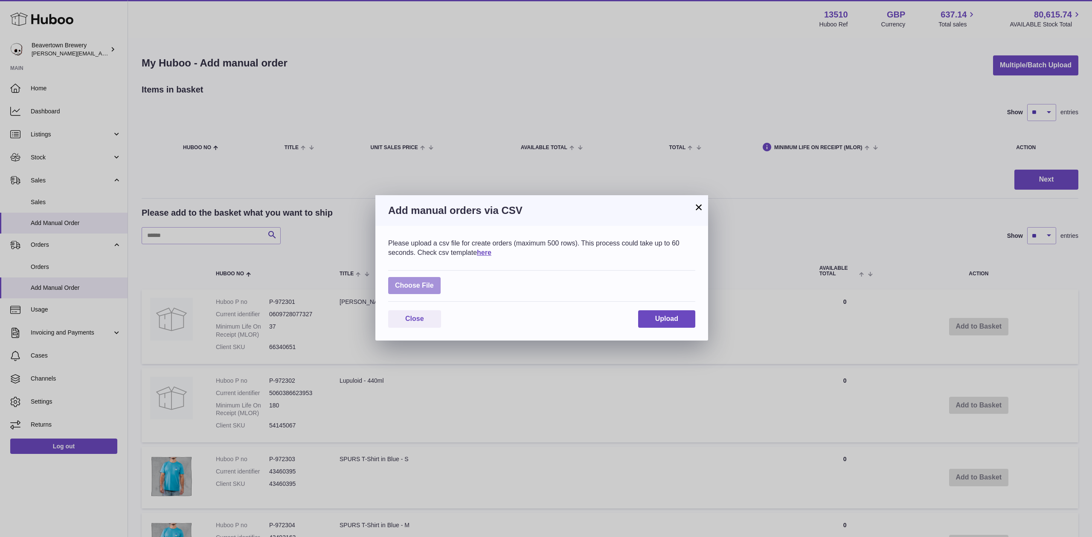
click at [424, 278] on label at bounding box center [414, 285] width 52 height 17
click at [434, 281] on input "file" at bounding box center [434, 281] width 0 height 0
type input "**********"
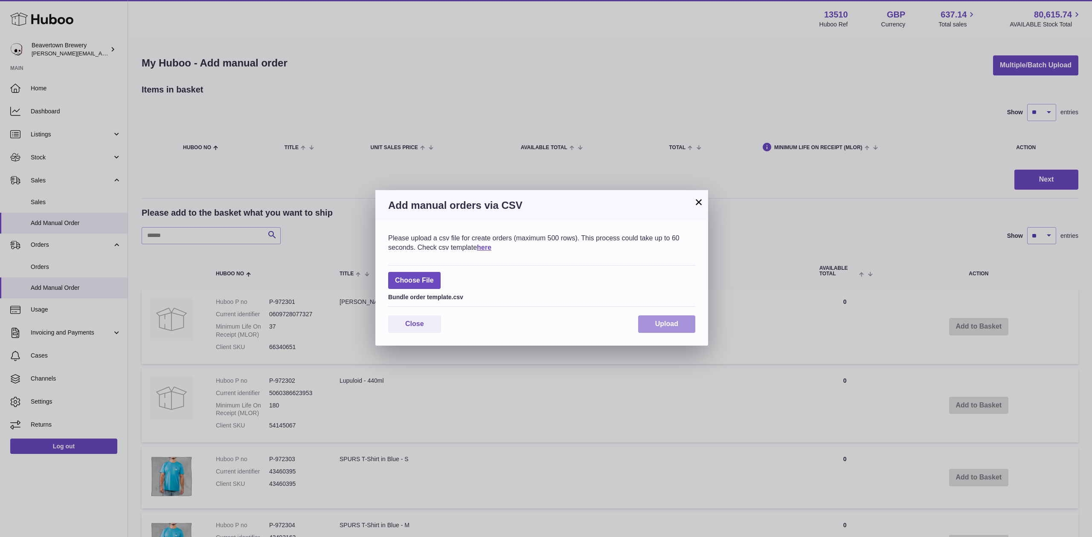
click at [668, 326] on span "Upload" at bounding box center [666, 323] width 23 height 7
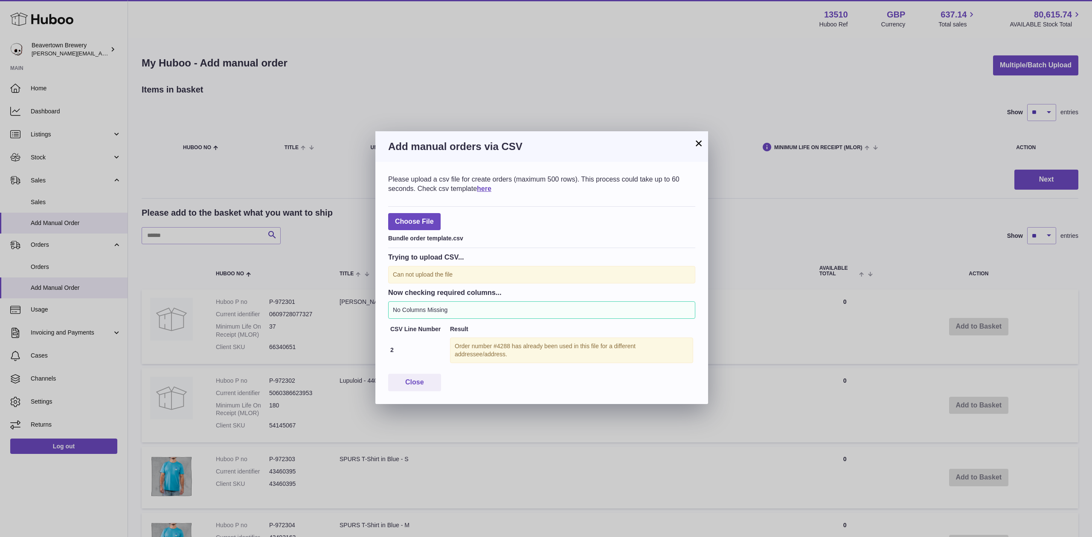
click at [689, 145] on h3 "Add manual orders via CSV" at bounding box center [541, 147] width 307 height 14
click at [691, 143] on h3 "Add manual orders via CSV" at bounding box center [541, 147] width 307 height 14
click at [703, 137] on div "Add manual orders via CSV" at bounding box center [541, 146] width 333 height 31
click at [696, 147] on button "×" at bounding box center [698, 143] width 10 height 10
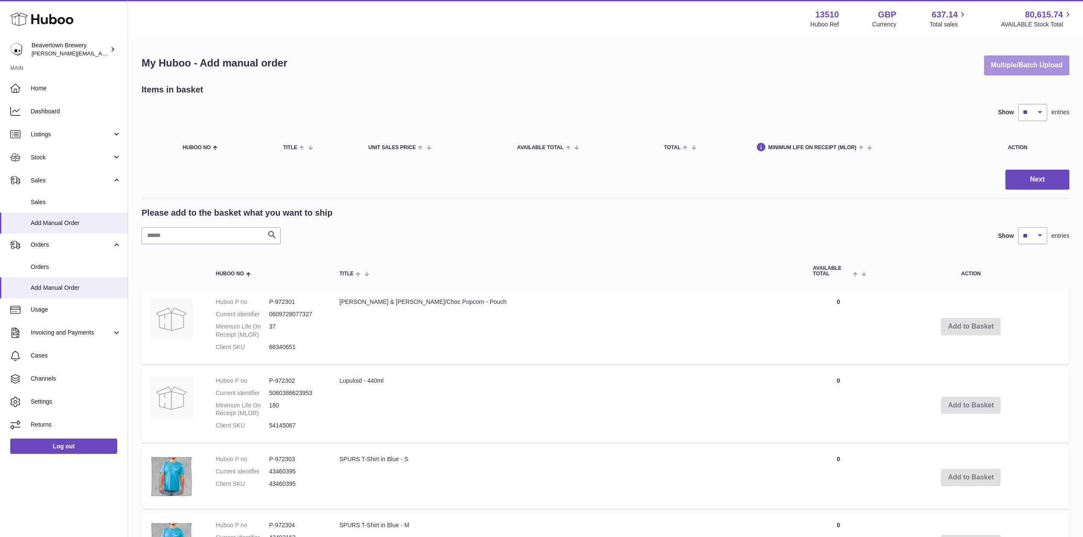
click at [1052, 60] on button "Multiple/Batch Upload" at bounding box center [1026, 65] width 85 height 20
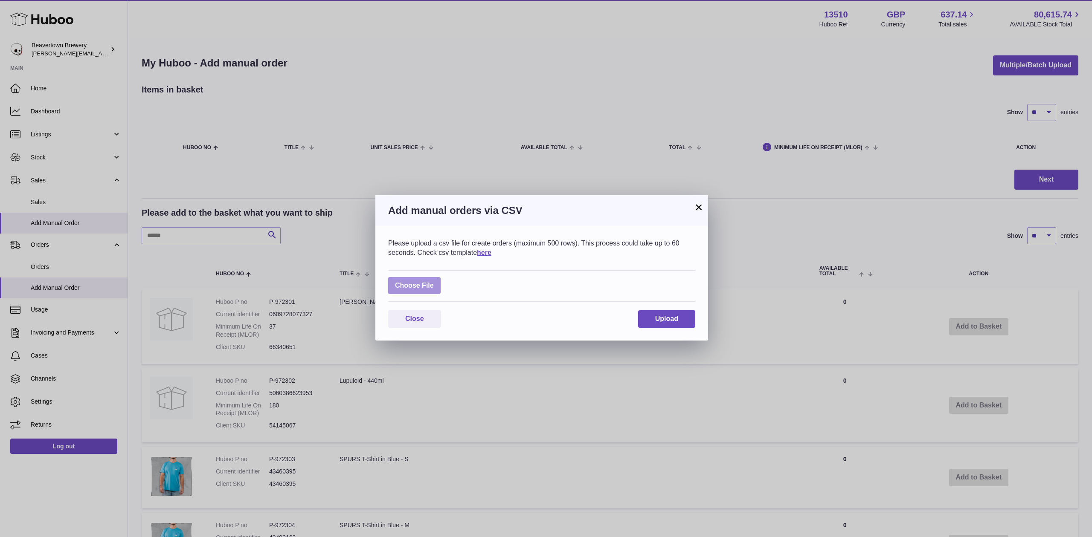
click at [403, 284] on label at bounding box center [414, 285] width 52 height 17
click at [434, 282] on input "file" at bounding box center [434, 281] width 0 height 0
type input "**********"
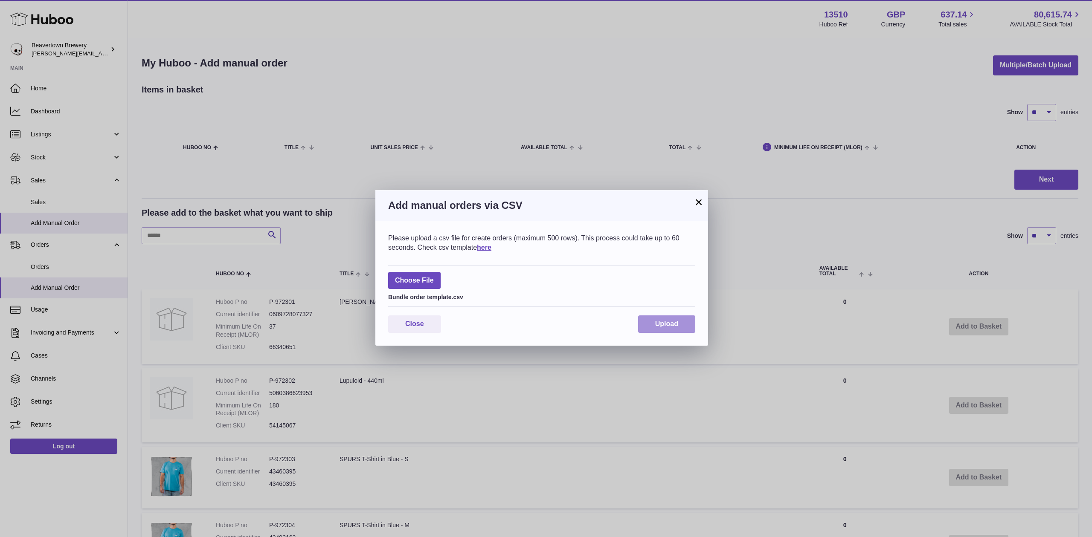
click at [663, 325] on span "Upload" at bounding box center [666, 323] width 23 height 7
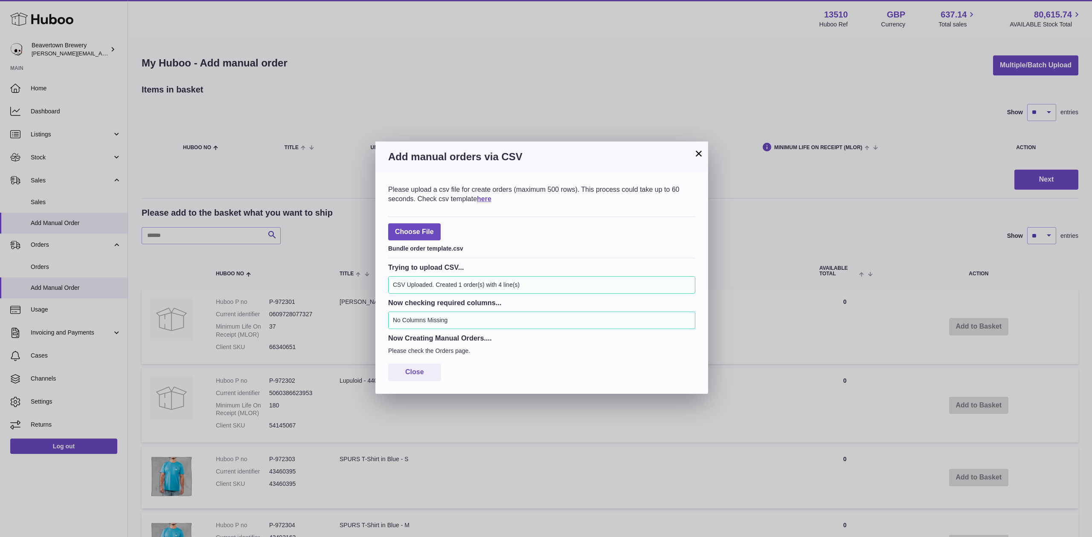
click at [696, 155] on button "×" at bounding box center [698, 153] width 10 height 10
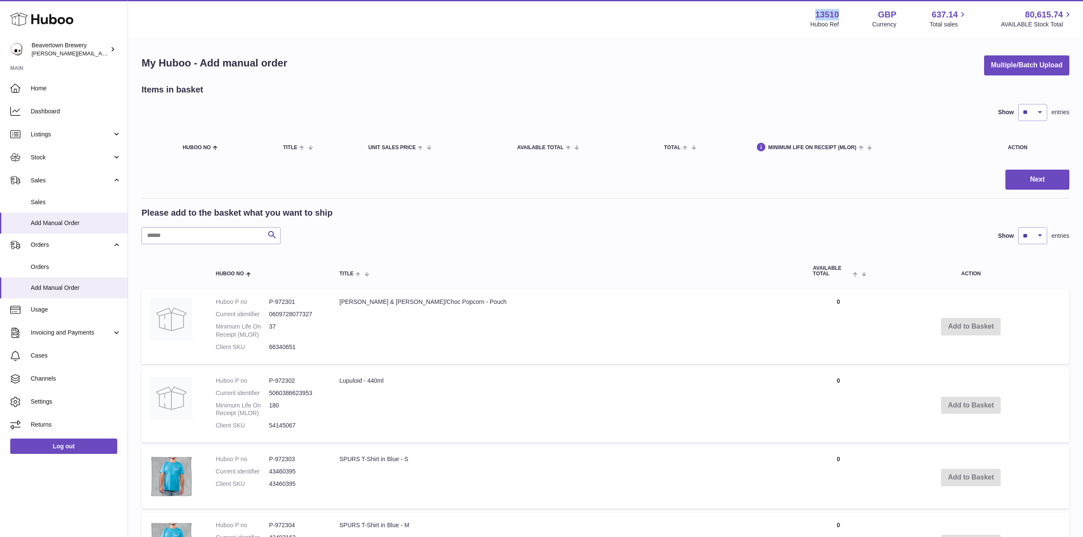
drag, startPoint x: 804, startPoint y: 14, endPoint x: 829, endPoint y: 14, distance: 25.6
click at [829, 14] on div "13510 Huboo Ref" at bounding box center [825, 19] width 29 height 20
copy strong "13510"
